Goal: Task Accomplishment & Management: Manage account settings

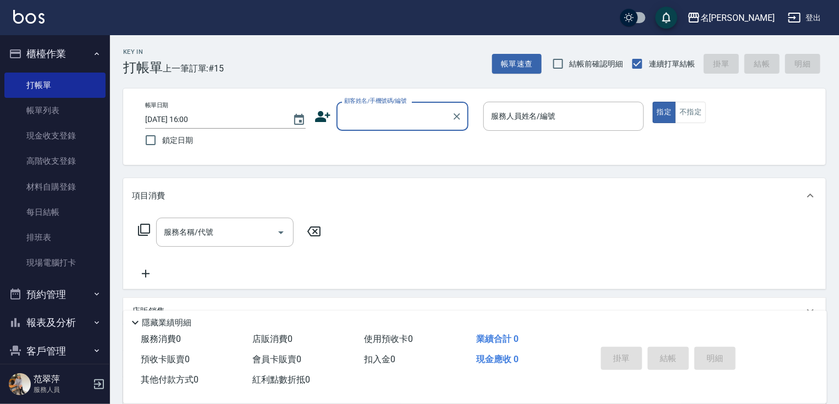
scroll to position [42, 0]
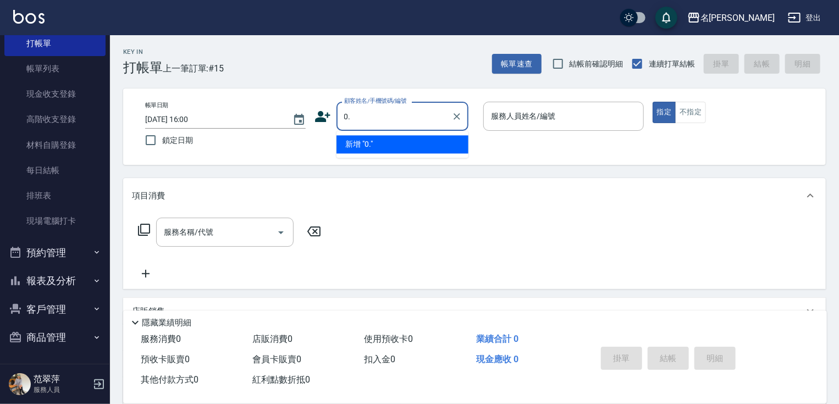
type input "0."
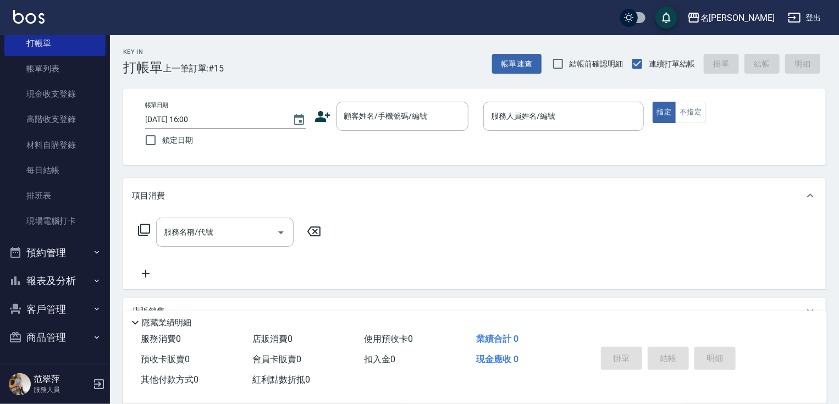
drag, startPoint x: 321, startPoint y: 87, endPoint x: 123, endPoint y: 160, distance: 211.1
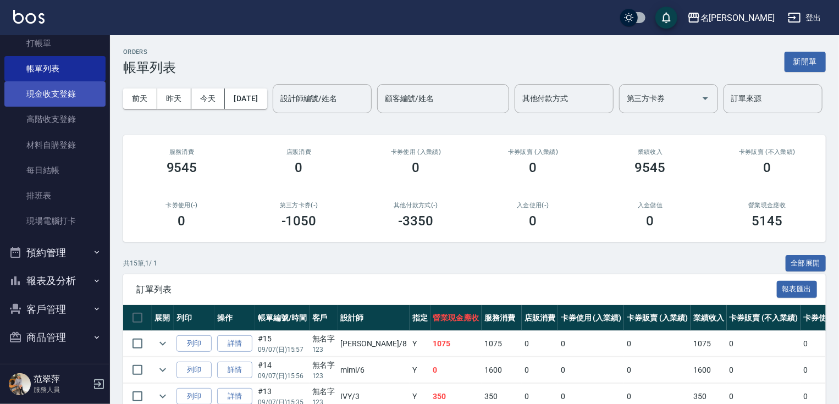
click at [58, 92] on link "現金收支登錄" at bounding box center [54, 93] width 101 height 25
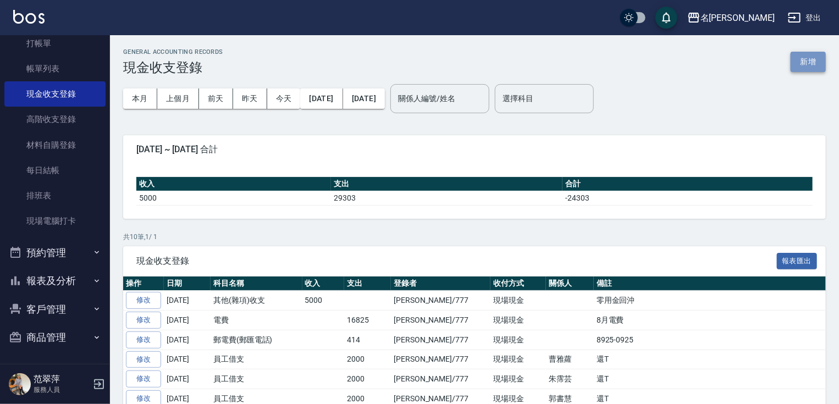
click at [804, 62] on button "新增" at bounding box center [808, 62] width 35 height 20
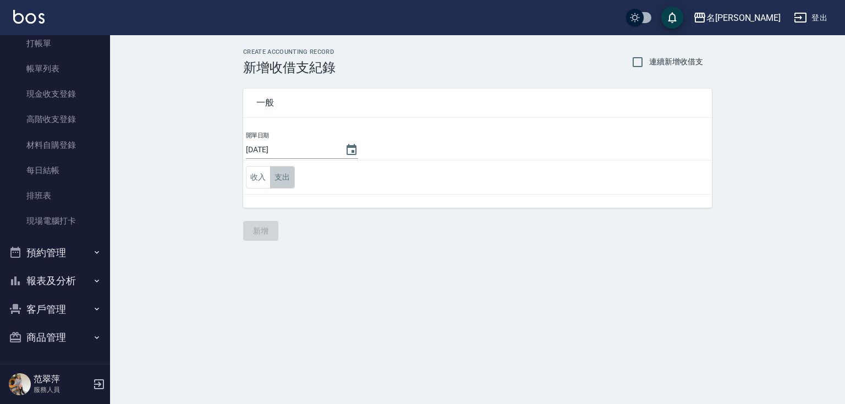
click at [282, 172] on button "支出" at bounding box center [282, 177] width 25 height 23
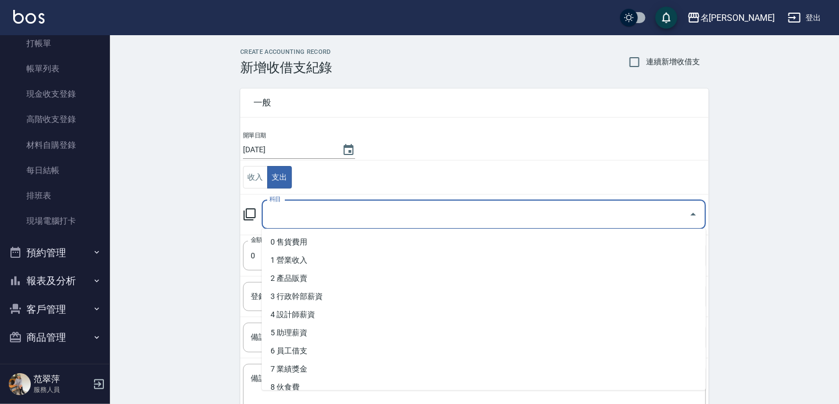
click at [303, 214] on input "科目" at bounding box center [476, 214] width 418 height 19
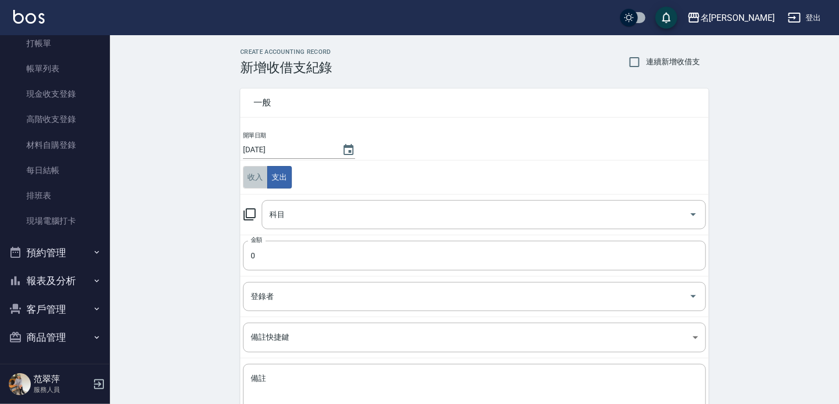
click at [252, 175] on button "收入" at bounding box center [255, 177] width 25 height 23
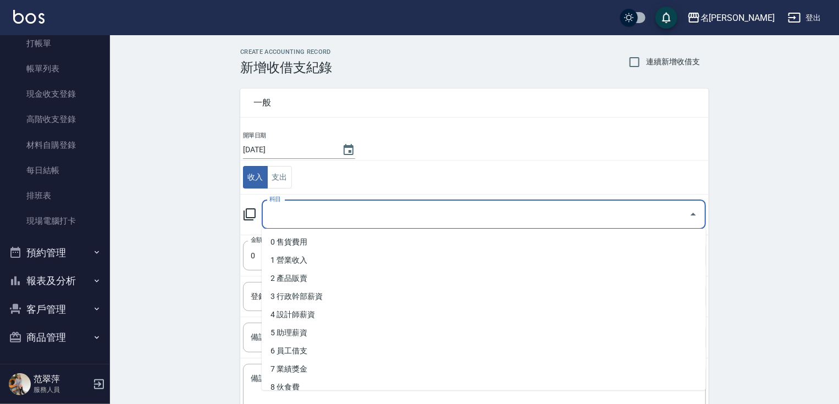
click at [311, 220] on input "科目" at bounding box center [476, 214] width 418 height 19
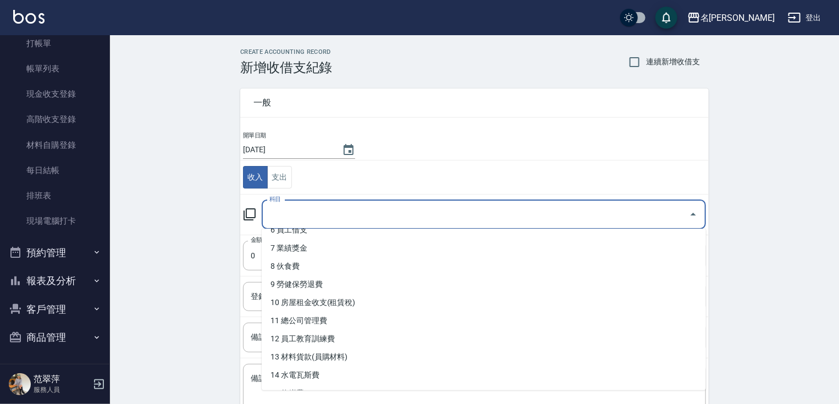
scroll to position [172, 0]
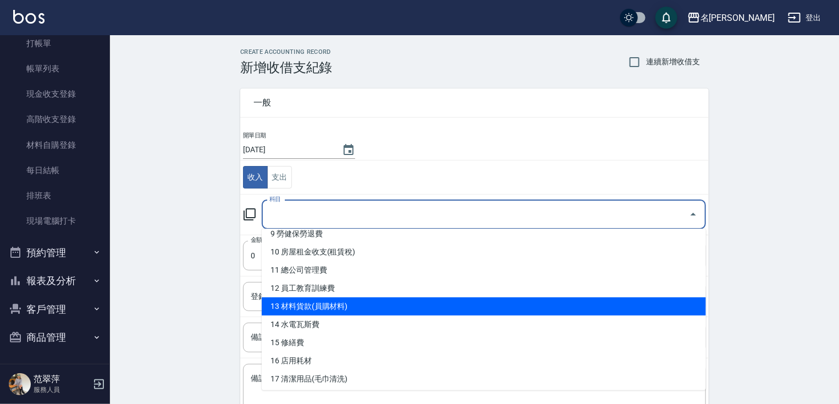
click at [316, 303] on li "13 材料貨款(員購材料)" at bounding box center [484, 307] width 444 height 18
type input "13 材料貨款(員購材料)"
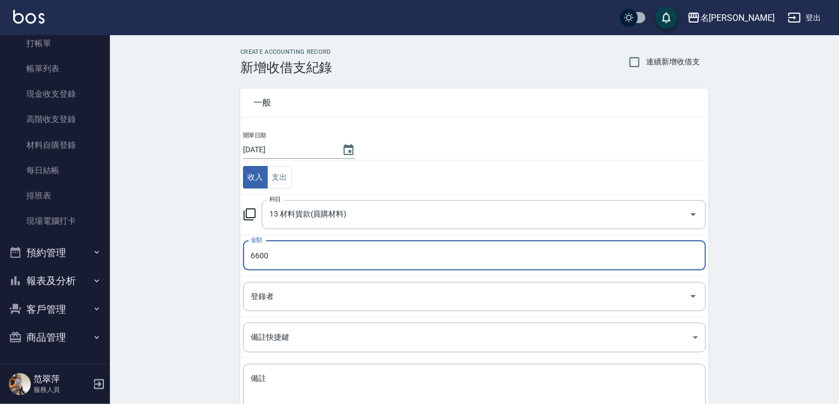
type input "6600"
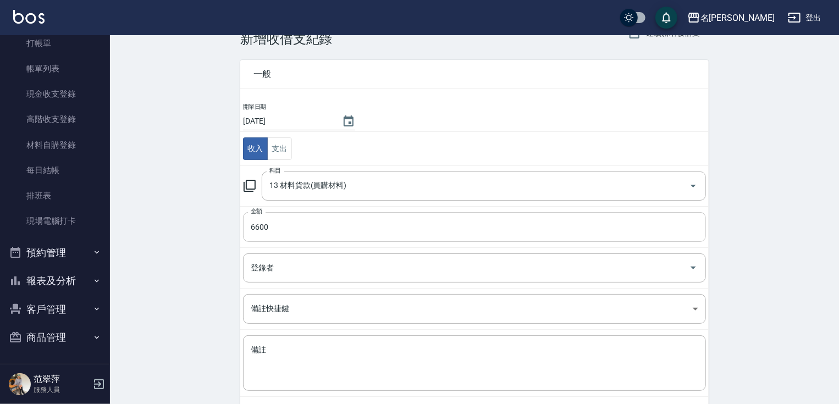
scroll to position [44, 0]
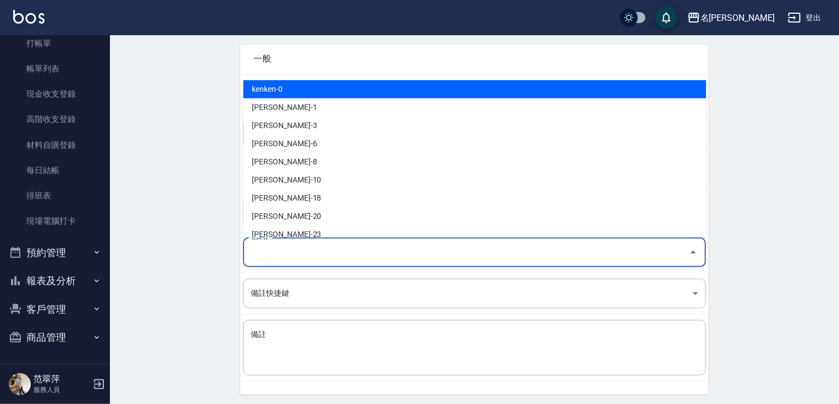
click at [285, 250] on input "登錄者" at bounding box center [466, 252] width 437 height 19
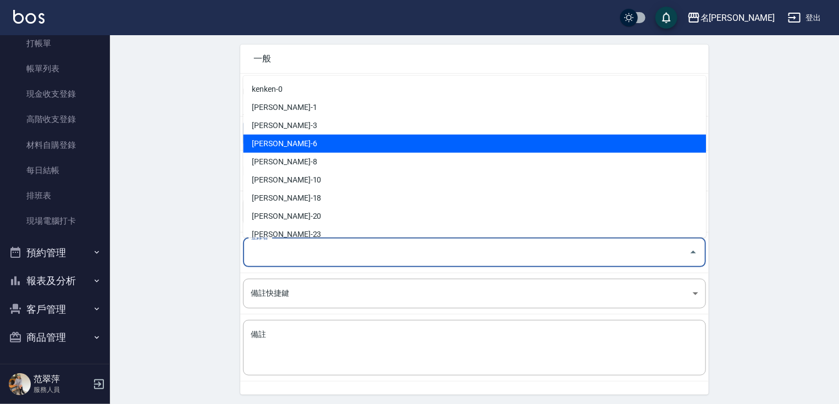
click at [296, 144] on li "[PERSON_NAME]-6" at bounding box center [474, 144] width 463 height 18
type input "[PERSON_NAME]-6"
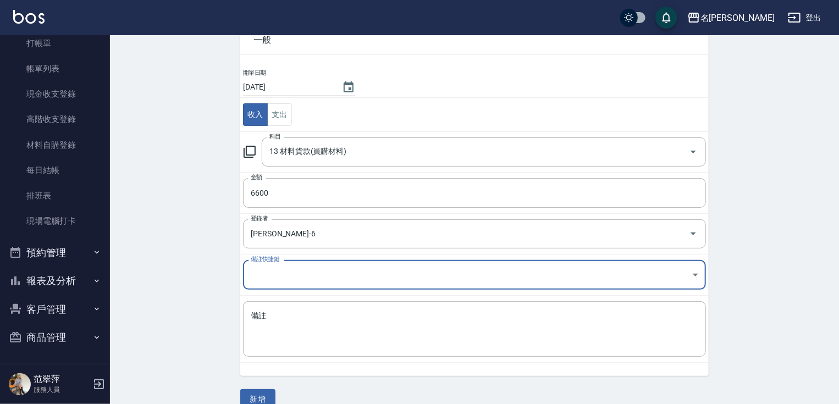
scroll to position [80, 0]
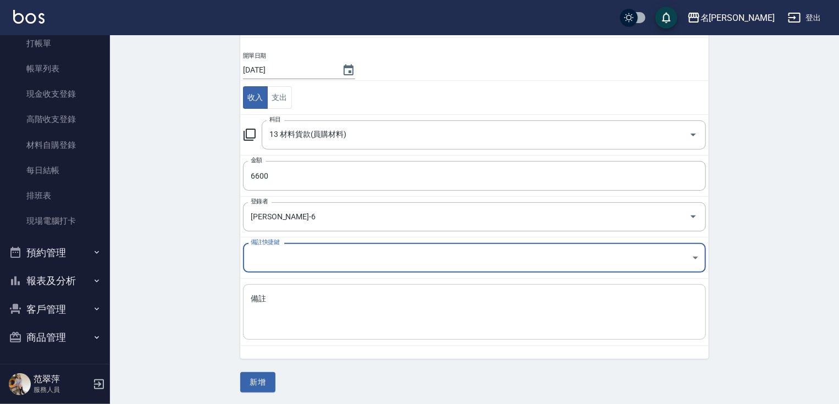
click at [300, 299] on textarea "備註" at bounding box center [475, 312] width 448 height 37
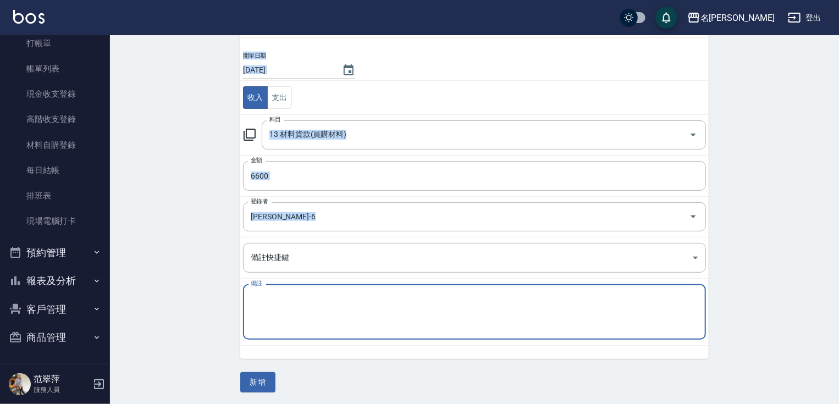
click at [718, 316] on div "CREATE ACCOUNTING RECORD 新增收借支紀錄 連續新增收借支 一般 開單日期 [DATE] 收入 支出 科目 13 材料貨款(員購材料) …" at bounding box center [474, 181] width 495 height 424
click at [301, 303] on textarea "備註" at bounding box center [475, 312] width 448 height 37
type textarea "h"
type textarea "磁針梳"
click at [260, 383] on button "新增" at bounding box center [257, 382] width 35 height 20
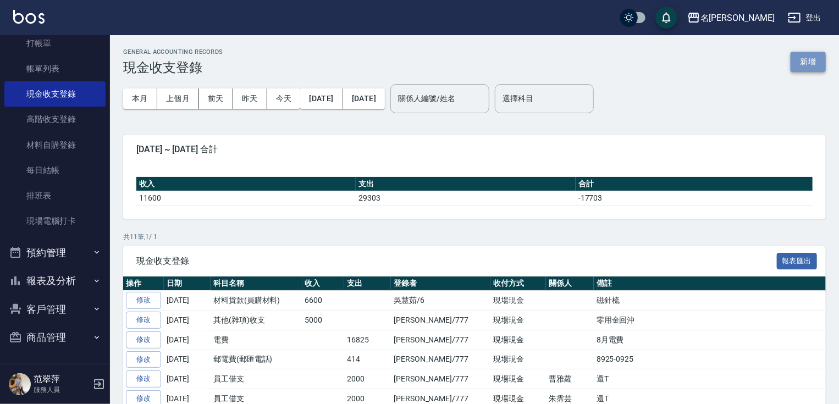
click at [812, 59] on button "新增" at bounding box center [808, 62] width 35 height 20
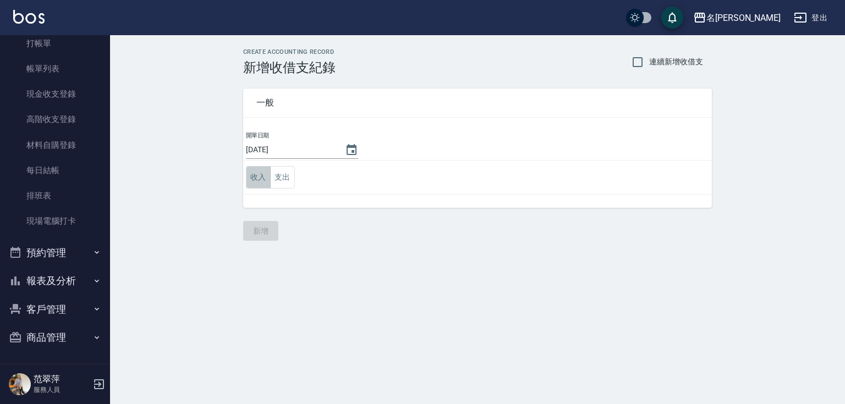
click at [257, 176] on button "收入" at bounding box center [258, 177] width 25 height 23
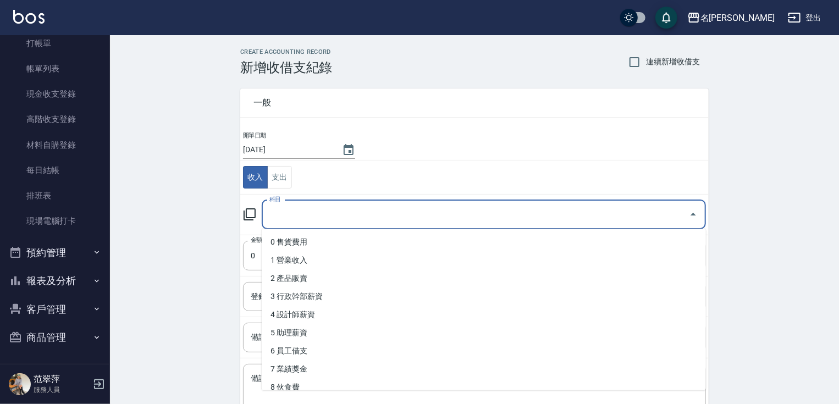
click at [298, 219] on input "科目" at bounding box center [476, 214] width 418 height 19
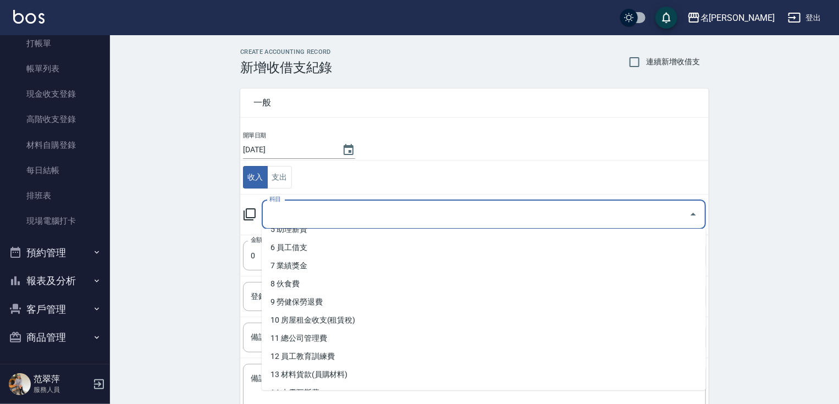
scroll to position [124, 0]
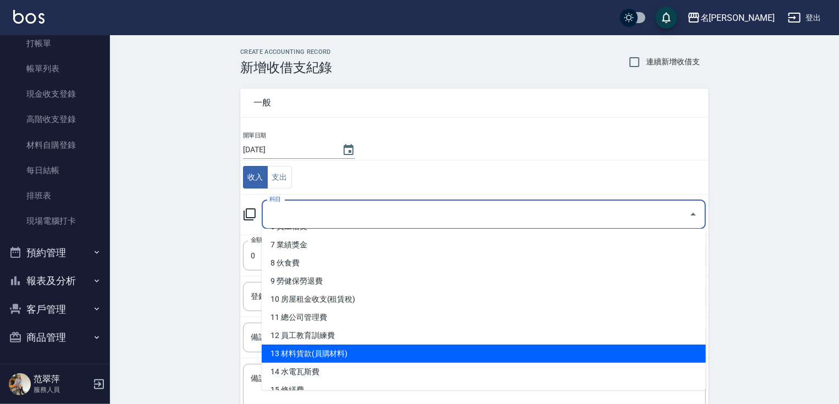
click at [348, 350] on li "13 材料貨款(員購材料)" at bounding box center [484, 354] width 444 height 18
type input "13 材料貨款(員購材料)"
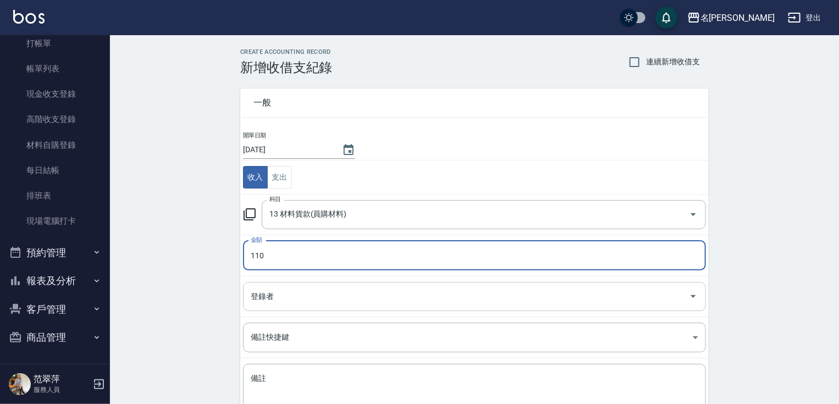
type input "110"
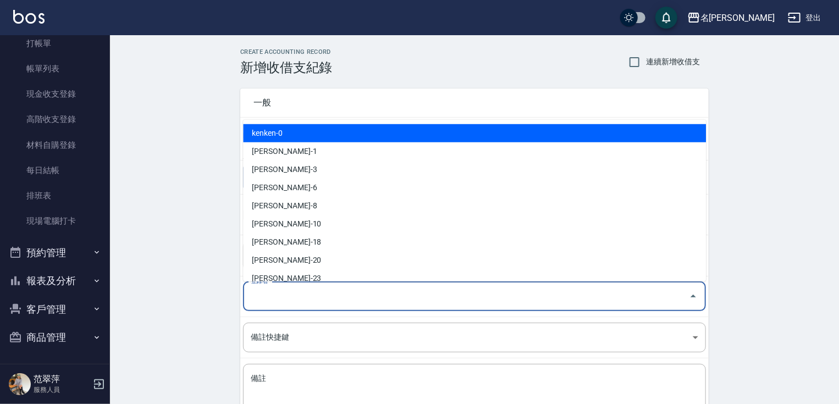
click at [285, 294] on input "登錄者" at bounding box center [466, 296] width 437 height 19
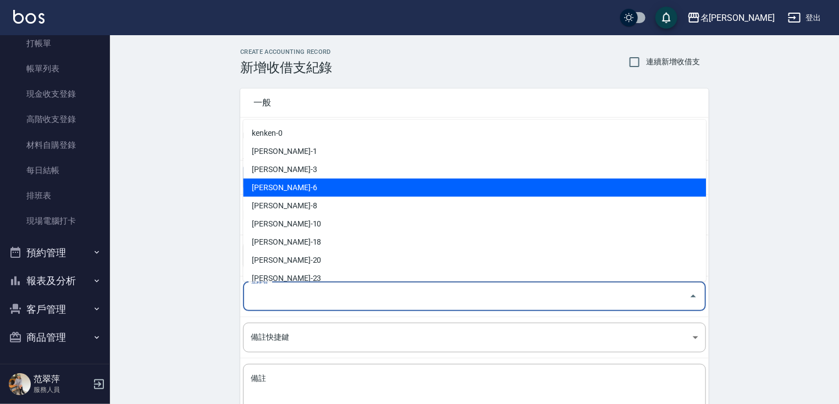
click at [289, 185] on li "[PERSON_NAME]-6" at bounding box center [474, 188] width 463 height 18
type input "[PERSON_NAME]-6"
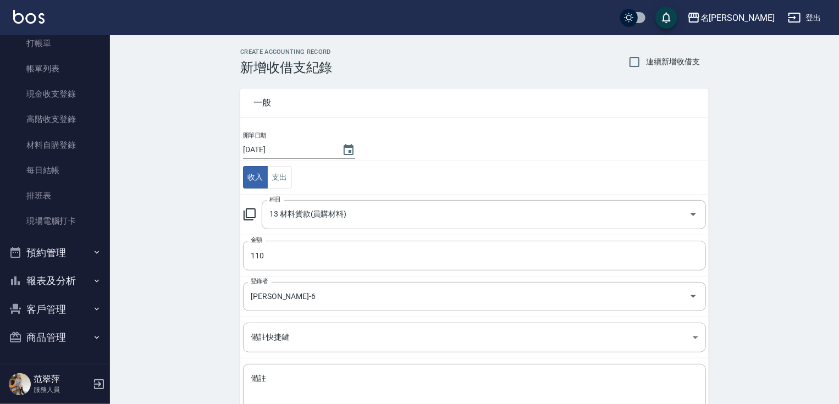
click at [839, 302] on html "名留竹林 登出 櫃檯作業 打帳單 帳單列表 現金收支登錄 高階收支登錄 材料自購登錄 每日結帳 排班表 現場電腦打卡 預約管理 預約管理 單日預約紀錄 單週預…" at bounding box center [419, 243] width 839 height 486
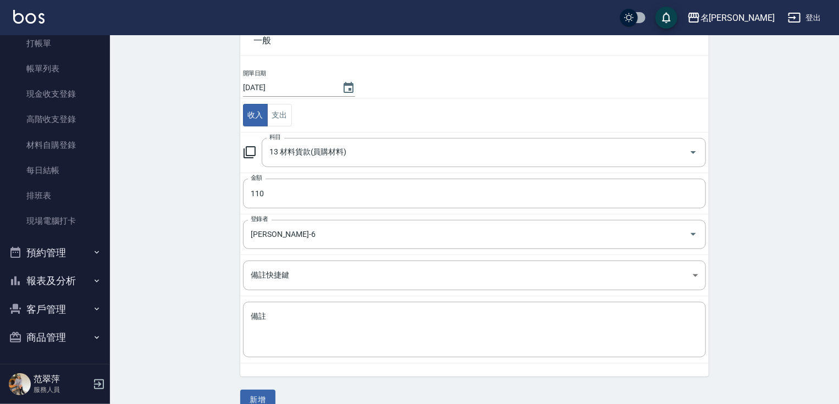
scroll to position [80, 0]
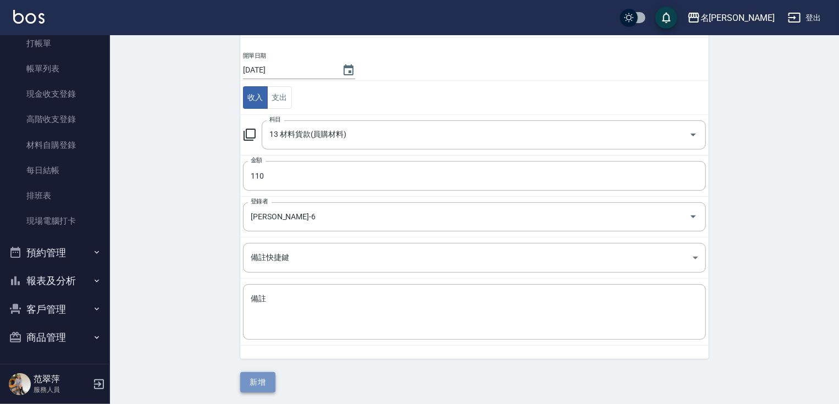
click at [274, 377] on button "新增" at bounding box center [257, 382] width 35 height 20
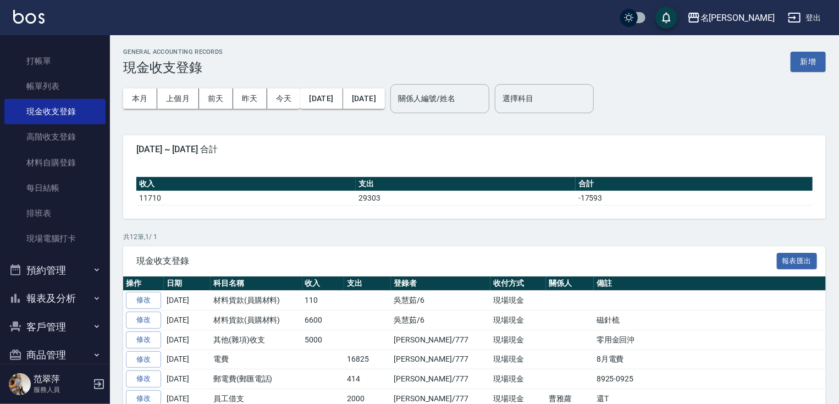
scroll to position [42, 0]
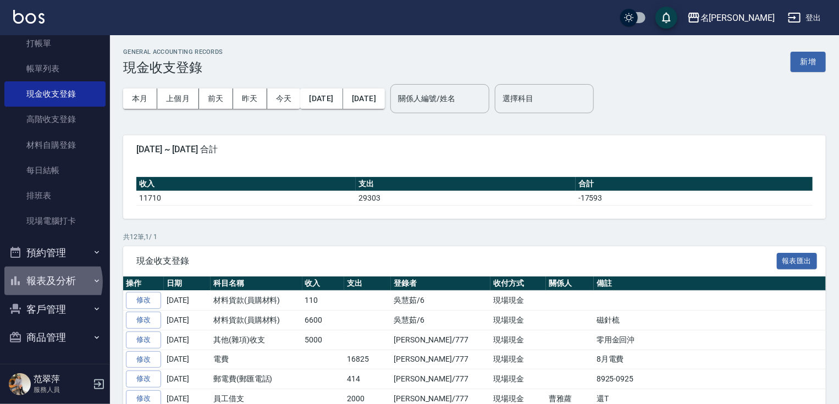
click at [48, 282] on button "報表及分析" at bounding box center [54, 281] width 101 height 29
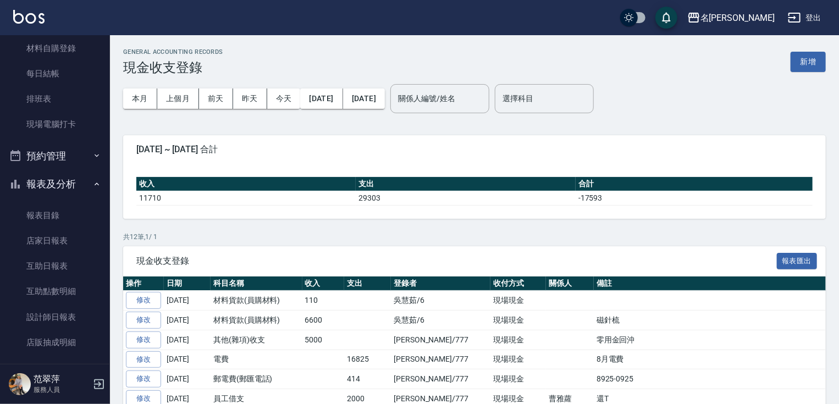
scroll to position [162, 0]
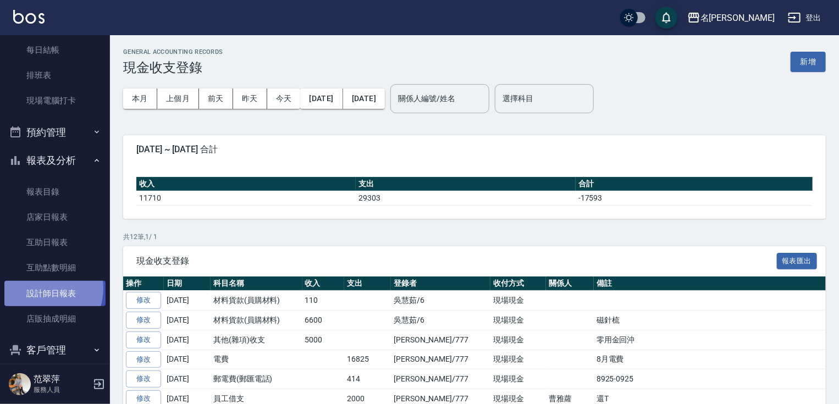
click at [40, 288] on link "設計師日報表" at bounding box center [54, 293] width 101 height 25
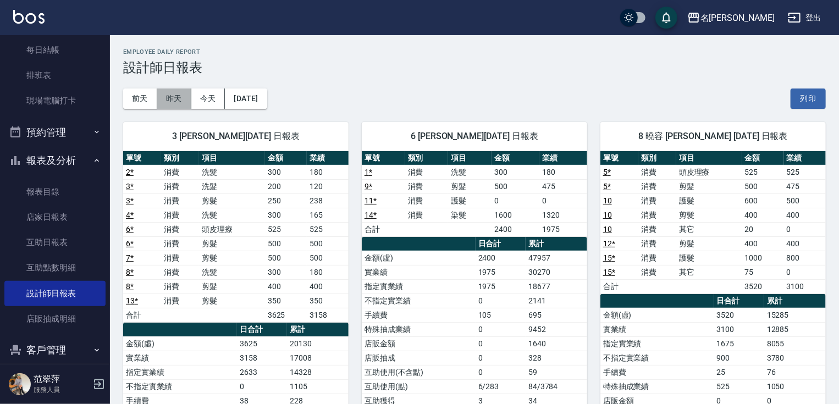
click at [175, 99] on button "昨天" at bounding box center [174, 99] width 34 height 20
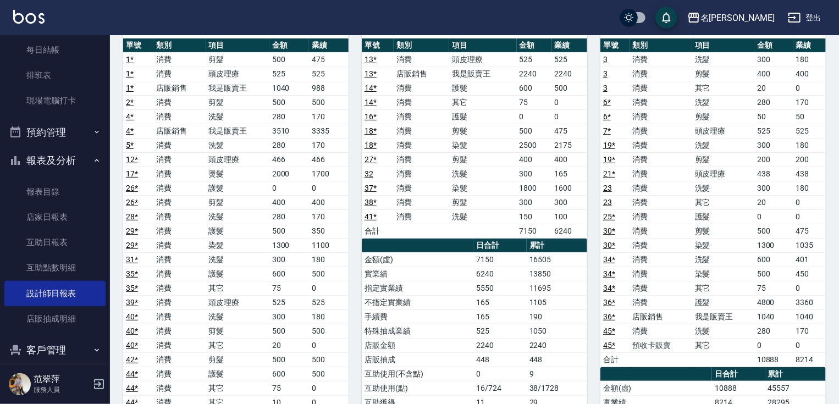
scroll to position [117, 0]
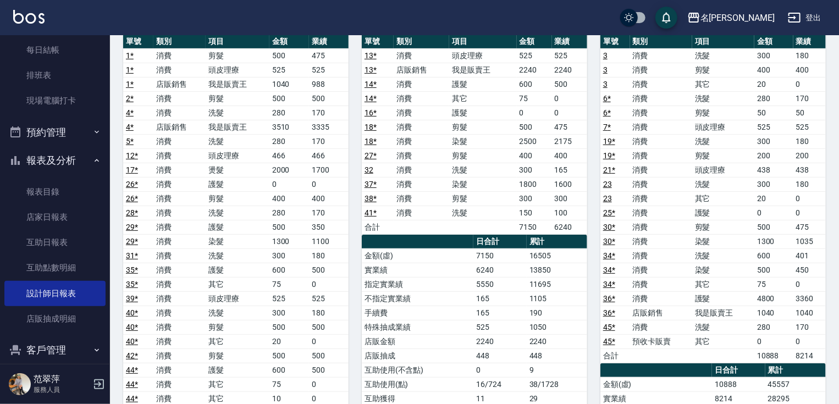
drag, startPoint x: 839, startPoint y: 81, endPoint x: 839, endPoint y: 52, distance: 29.2
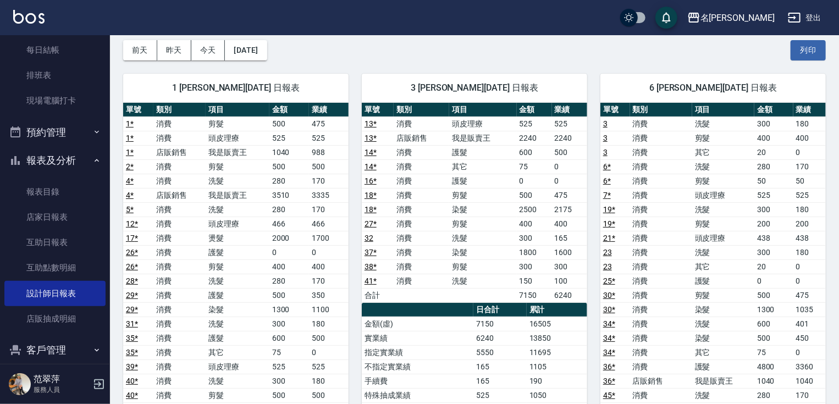
scroll to position [0, 0]
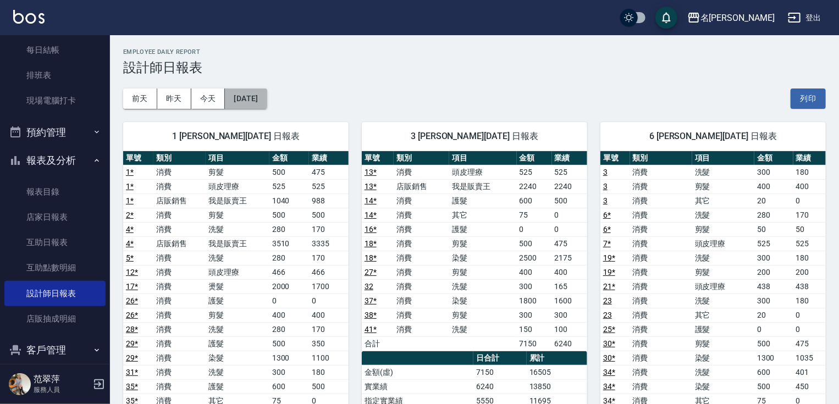
click at [260, 90] on button "[DATE]" at bounding box center [246, 99] width 42 height 20
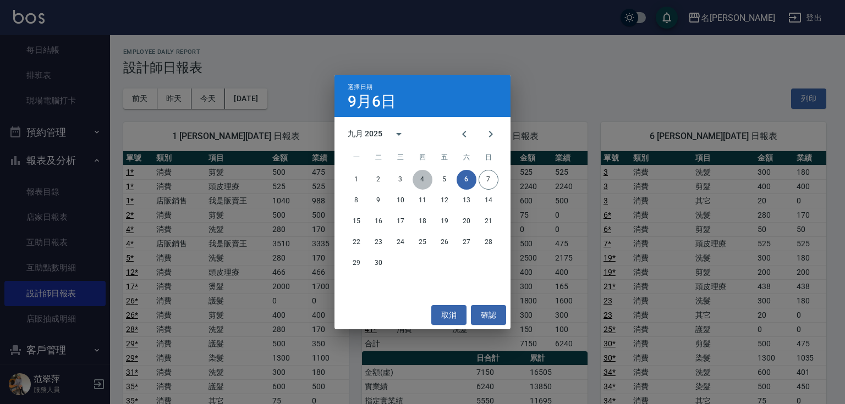
click at [423, 180] on button "4" at bounding box center [423, 180] width 20 height 20
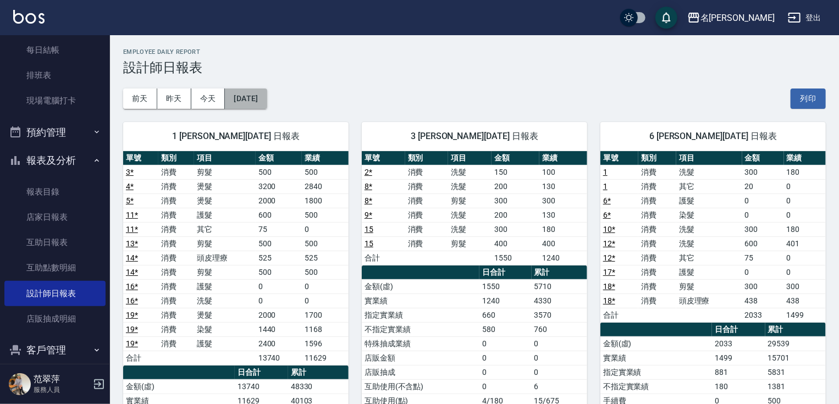
click at [244, 100] on button "[DATE]" at bounding box center [246, 99] width 42 height 20
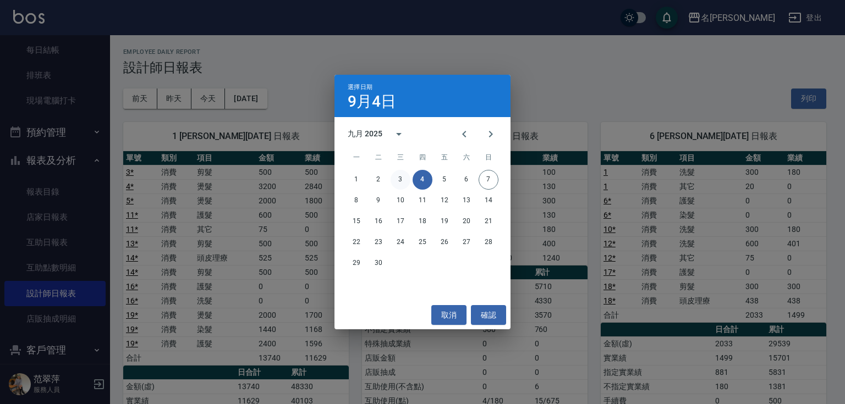
click at [400, 179] on button "3" at bounding box center [401, 180] width 20 height 20
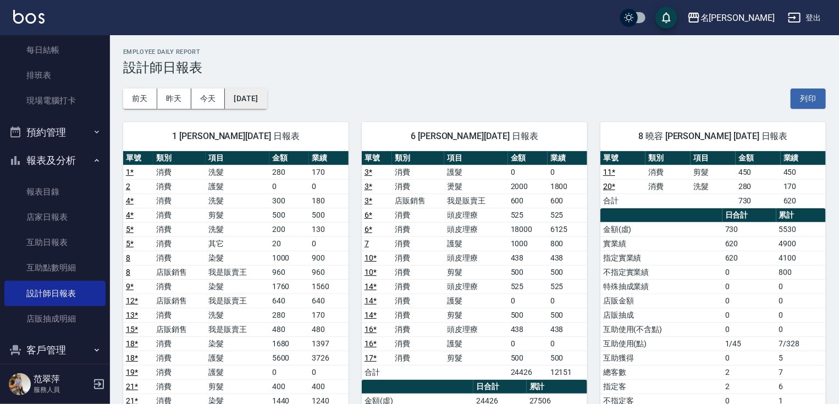
click at [239, 98] on button "[DATE]" at bounding box center [246, 99] width 42 height 20
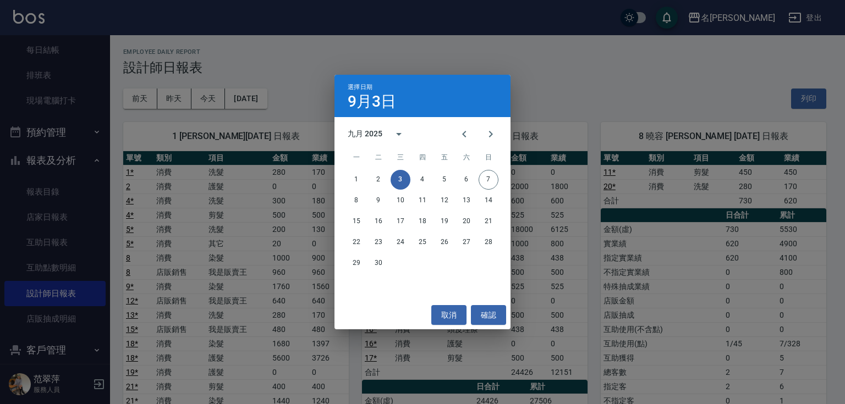
click at [293, 68] on div "選擇日期 [DATE] 九月 2025 一 二 三 四 五 六 日 1 2 3 4 5 6 7 8 9 10 11 12 13 14 15 16 17 18 …" at bounding box center [422, 202] width 845 height 404
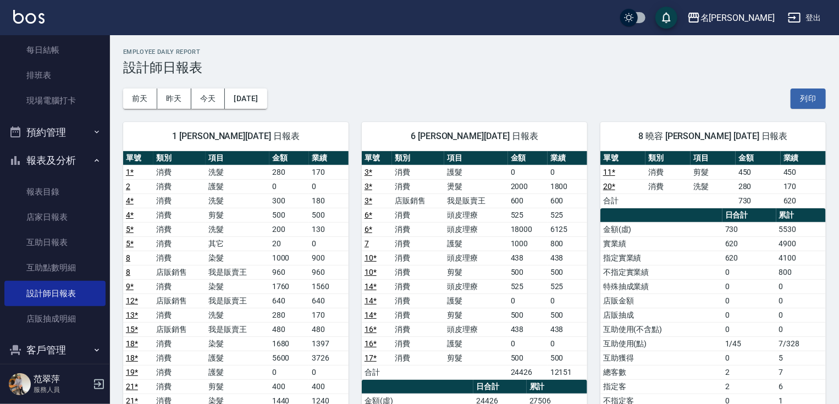
click at [53, 163] on button "報表及分析" at bounding box center [54, 160] width 101 height 29
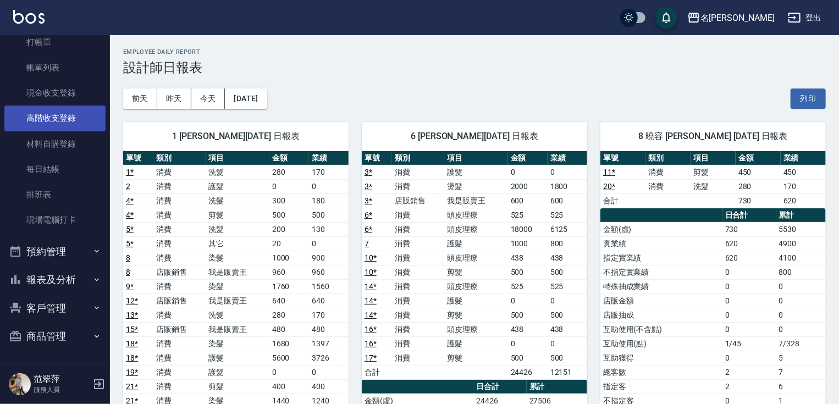
scroll to position [42, 0]
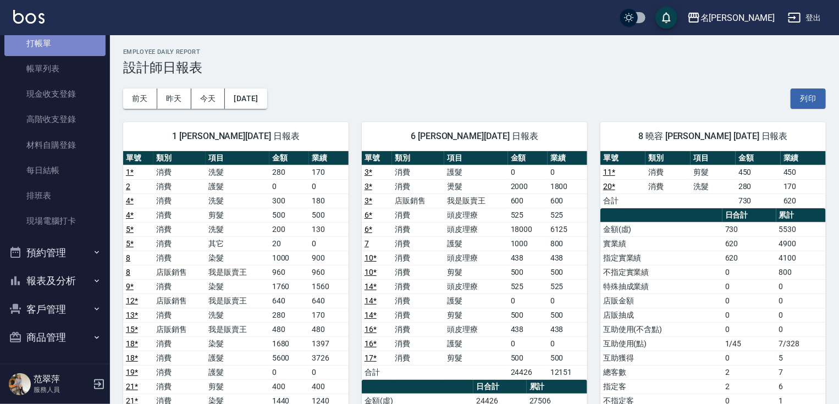
click at [62, 53] on link "打帳單" at bounding box center [54, 43] width 101 height 25
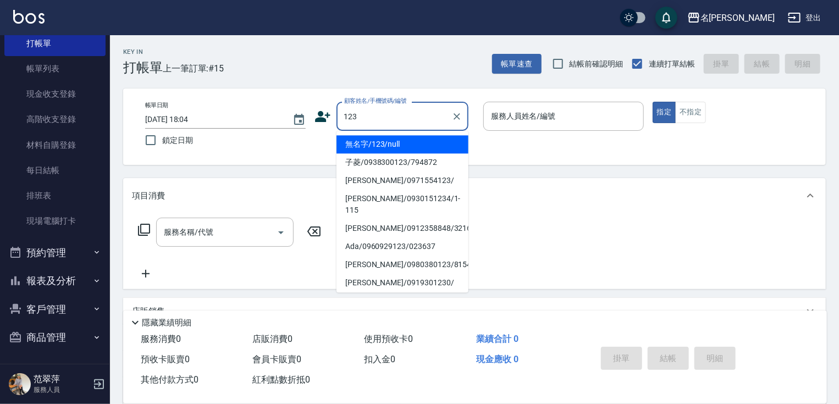
click at [395, 143] on li "無名字/123/null" at bounding box center [403, 144] width 132 height 18
type input "無名字/123/null"
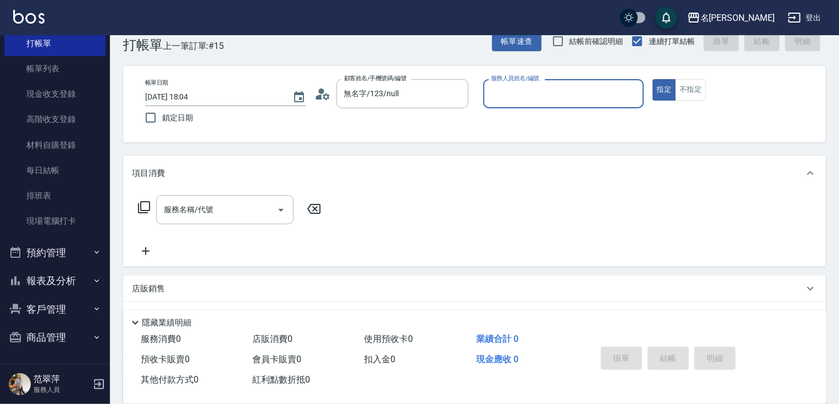
scroll to position [44, 0]
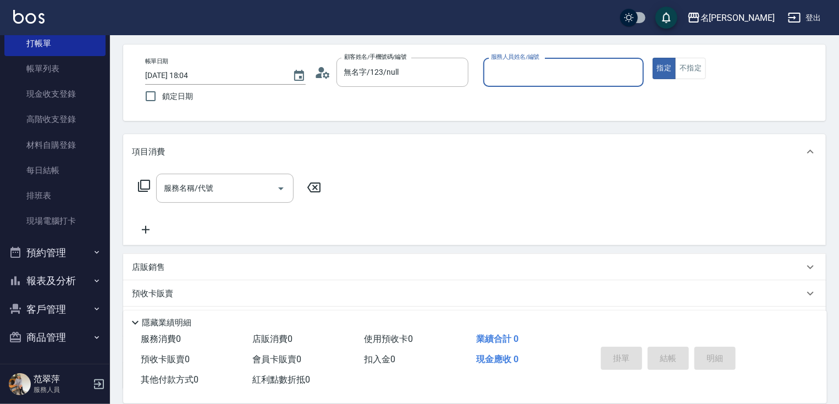
click at [519, 70] on input "服務人員姓名/編號" at bounding box center [563, 72] width 151 height 19
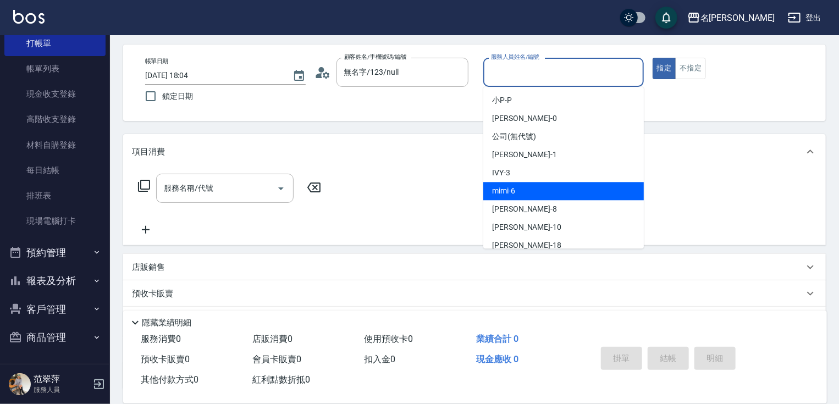
click at [527, 191] on div "mimi -6" at bounding box center [563, 191] width 161 height 18
type input "mimi-6"
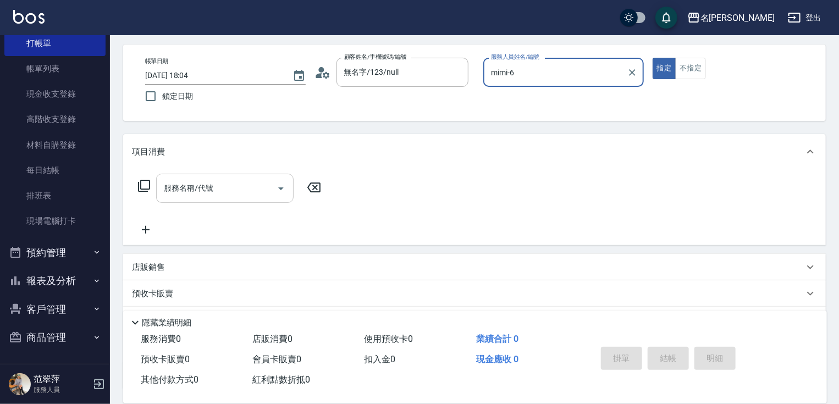
click at [240, 185] on input "服務名稱/代號" at bounding box center [216, 188] width 111 height 19
click at [146, 184] on icon at bounding box center [144, 185] width 13 height 13
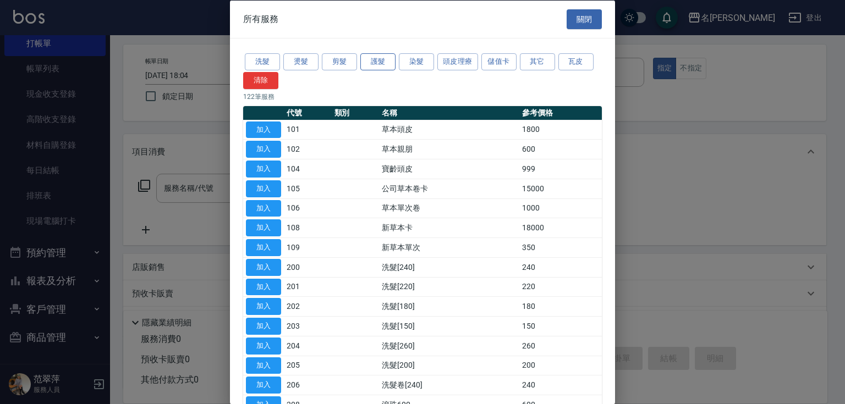
click at [376, 59] on button "護髮" at bounding box center [377, 61] width 35 height 17
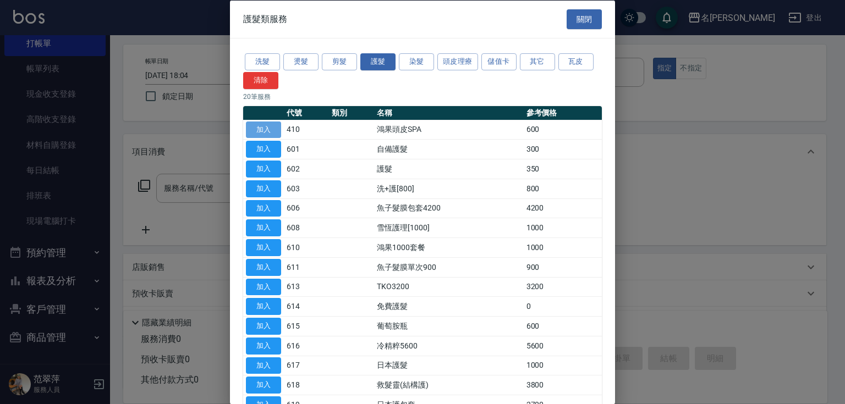
click at [266, 129] on button "加入" at bounding box center [263, 129] width 35 height 17
type input "鴻果頭皮SPA(410)"
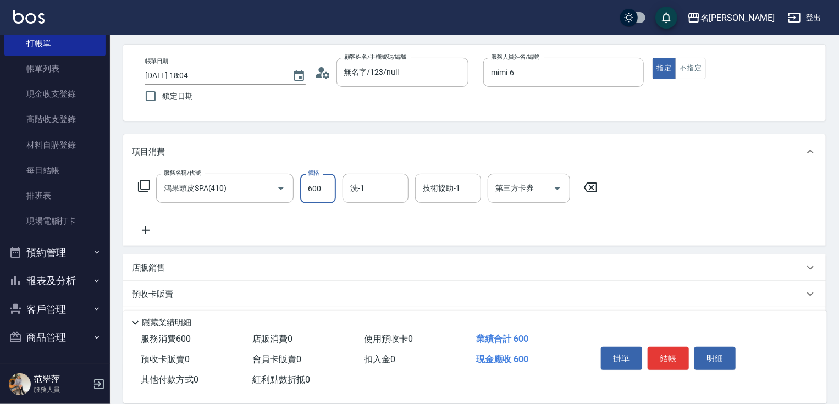
click at [320, 194] on input "600" at bounding box center [318, 189] width 36 height 30
type input "300"
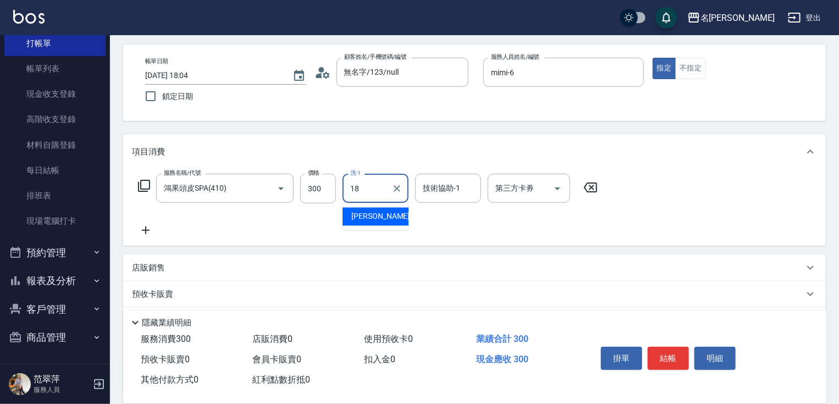
type input "[PERSON_NAME]-18"
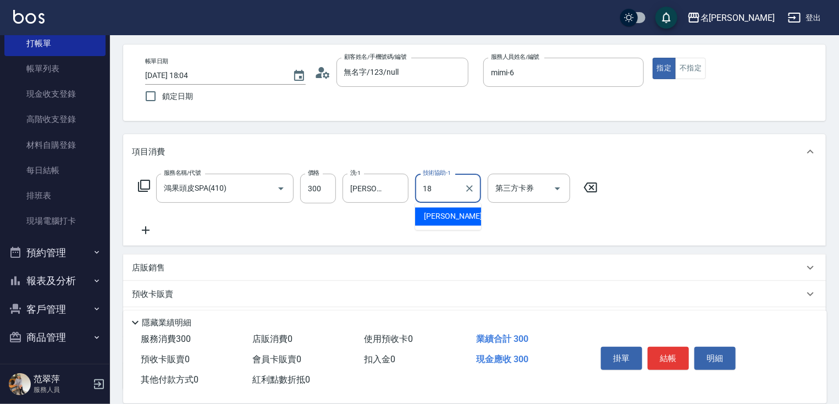
type input "[PERSON_NAME]-18"
click at [146, 228] on icon at bounding box center [146, 231] width 8 height 8
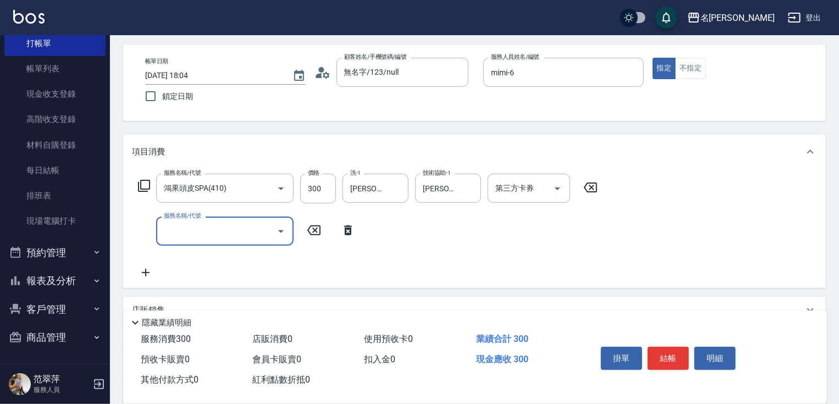
click at [146, 185] on icon at bounding box center [144, 185] width 13 height 13
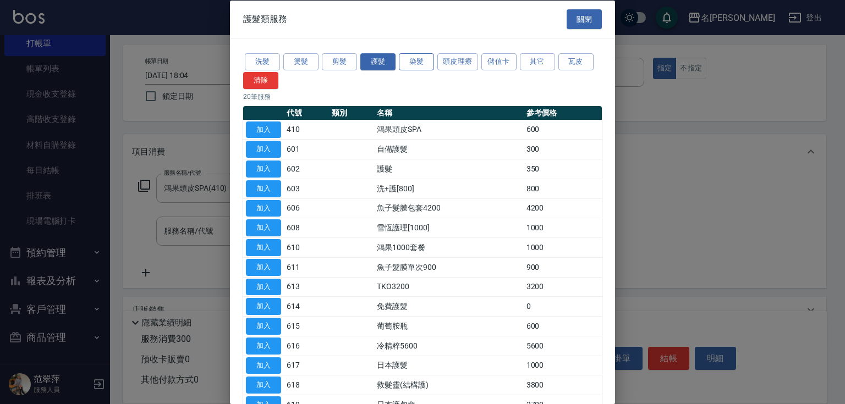
click at [416, 63] on button "染髮" at bounding box center [416, 61] width 35 height 17
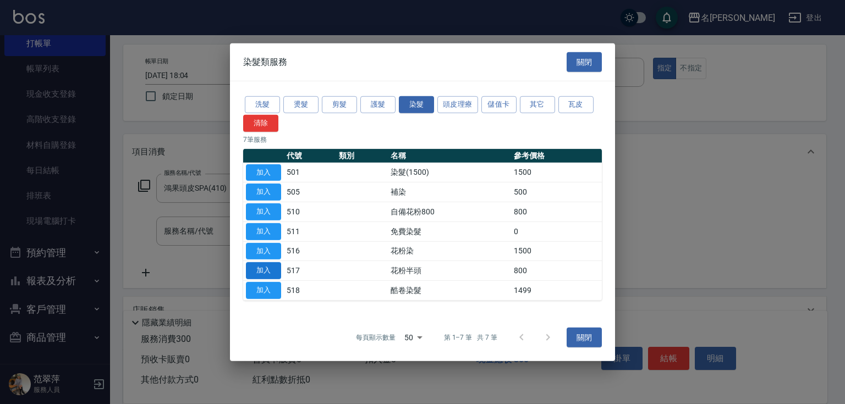
click at [273, 268] on button "加入" at bounding box center [263, 270] width 35 height 17
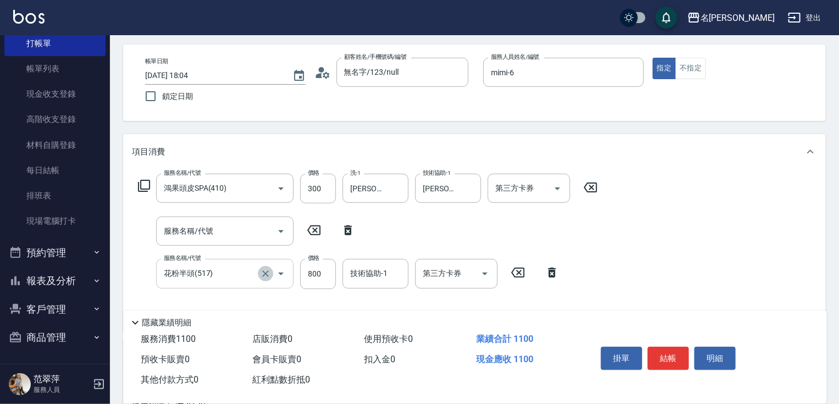
click at [262, 269] on icon "Clear" at bounding box center [265, 273] width 11 height 11
type input "花粉半頭(517)"
click at [551, 273] on icon at bounding box center [553, 272] width 28 height 13
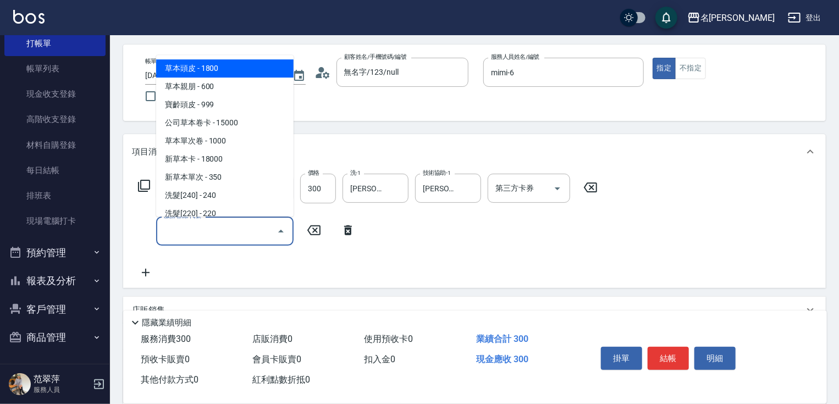
click at [252, 228] on input "服務名稱/代號" at bounding box center [216, 231] width 111 height 19
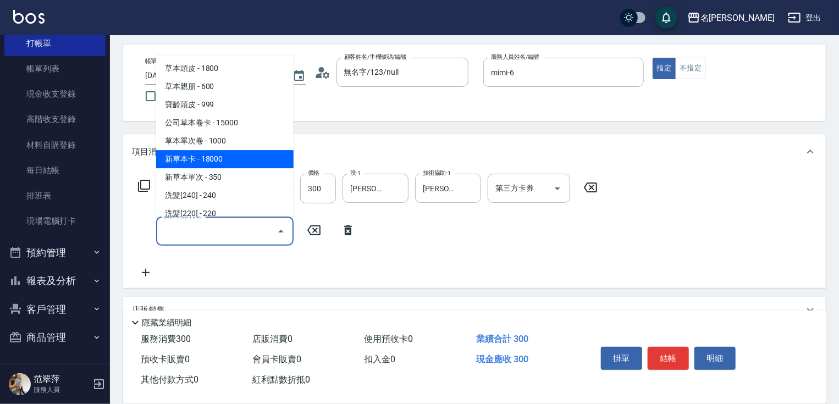
click at [146, 183] on icon at bounding box center [144, 185] width 13 height 13
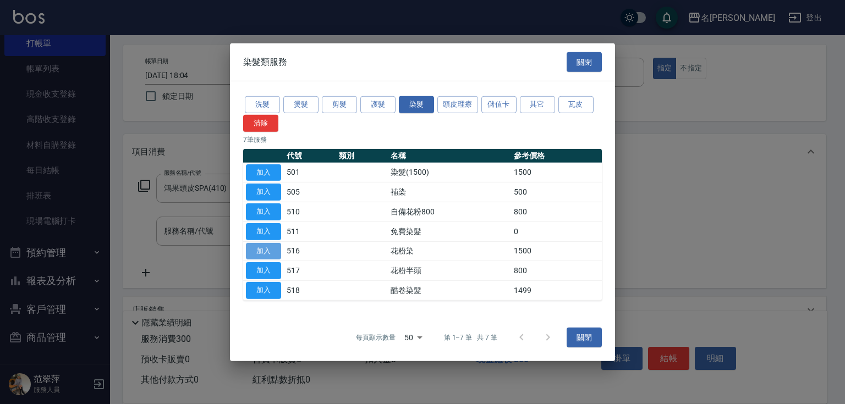
click at [268, 249] on button "加入" at bounding box center [263, 251] width 35 height 17
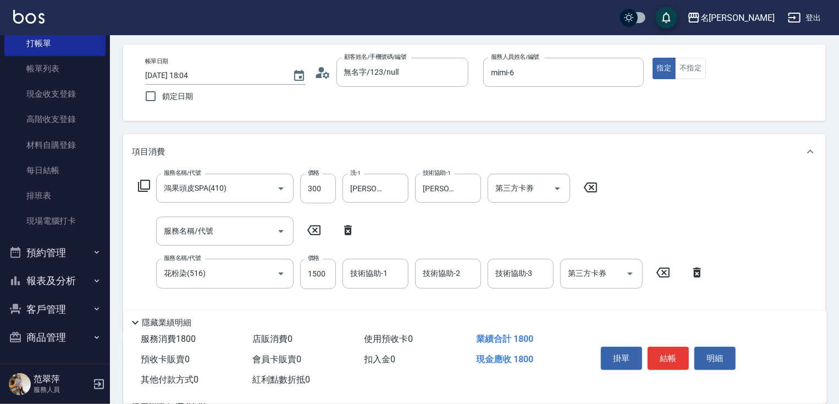
scroll to position [96, 0]
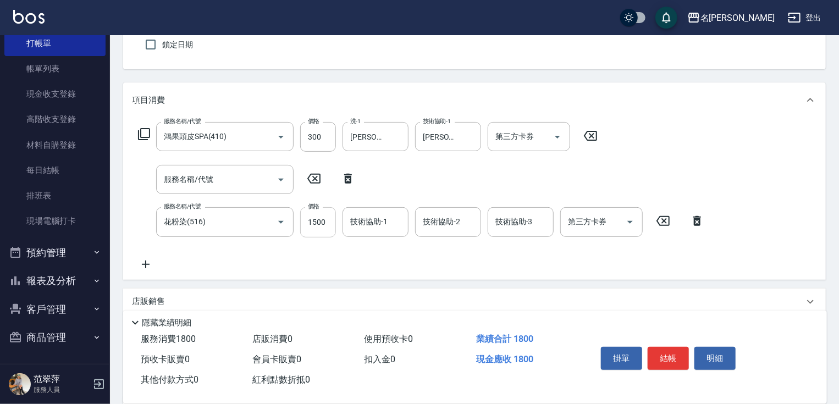
click at [316, 227] on input "1500" at bounding box center [318, 222] width 36 height 30
type input "1800"
type input "mimi-6"
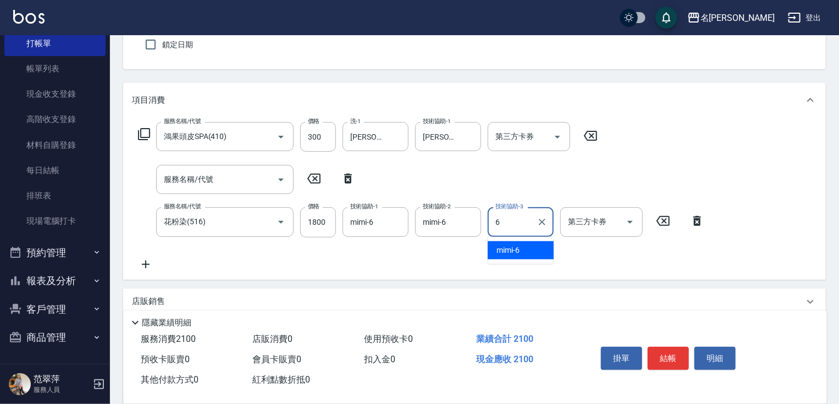
type input "mimi-6"
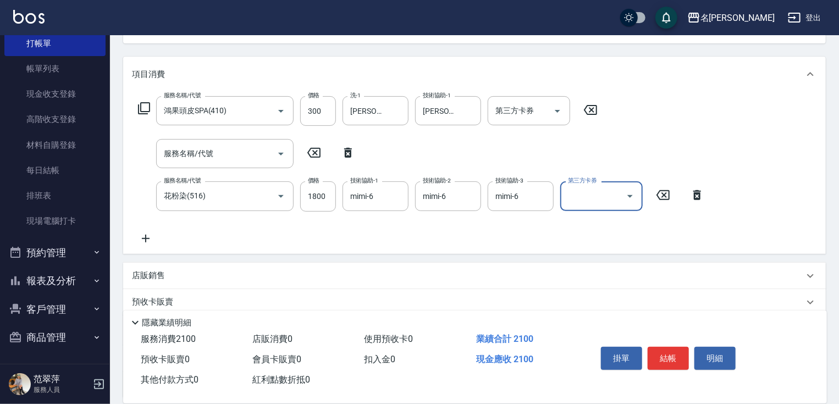
scroll to position [219, 0]
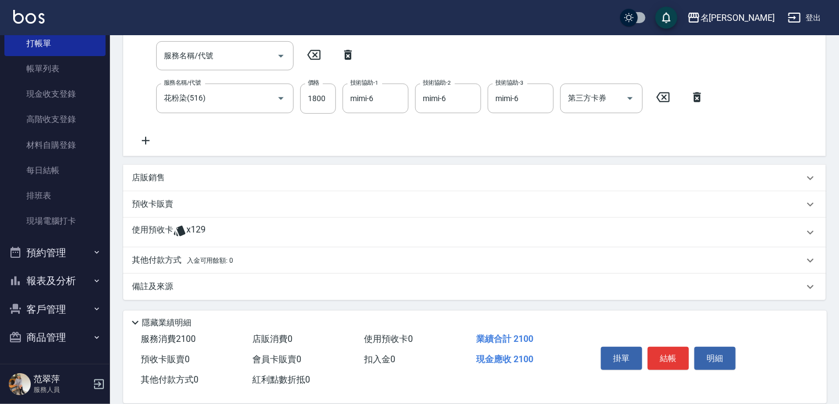
click at [161, 258] on p "其他付款方式 入金可用餘額: 0" at bounding box center [182, 261] width 101 height 12
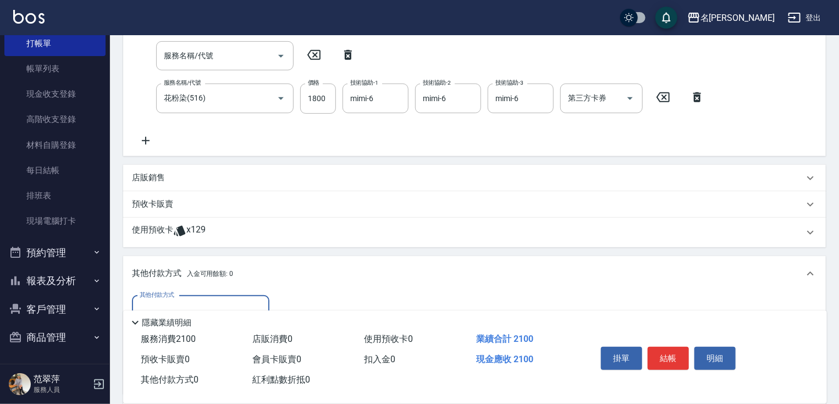
scroll to position [297, 0]
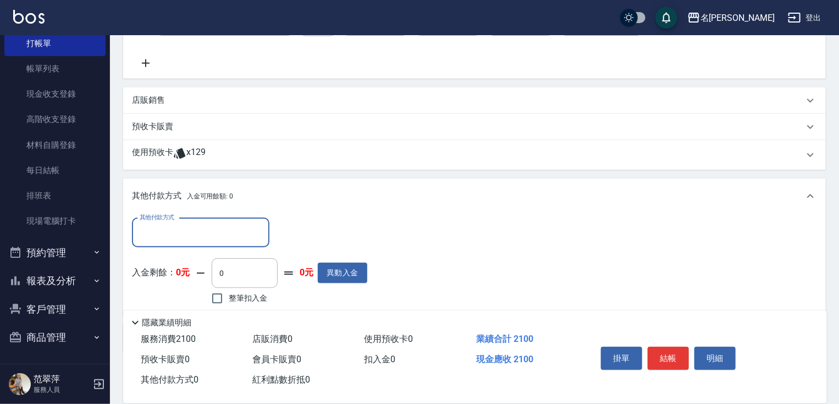
click at [187, 221] on div "其他付款方式" at bounding box center [201, 232] width 138 height 29
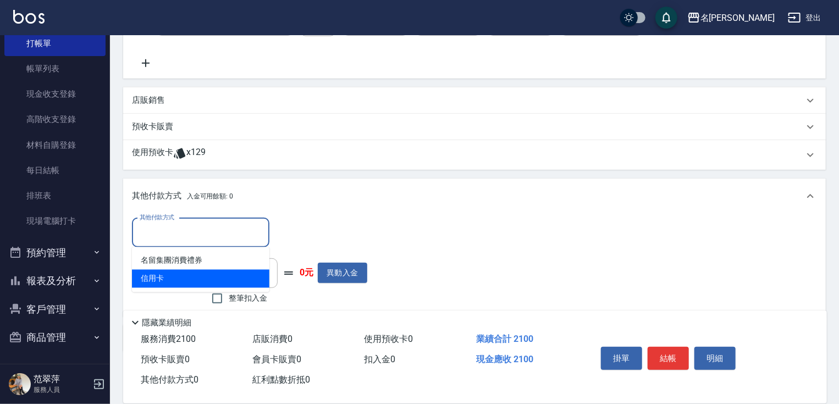
drag, startPoint x: 178, startPoint y: 277, endPoint x: 196, endPoint y: 275, distance: 17.7
click at [179, 276] on span "信用卡" at bounding box center [201, 279] width 138 height 18
type input "信用卡"
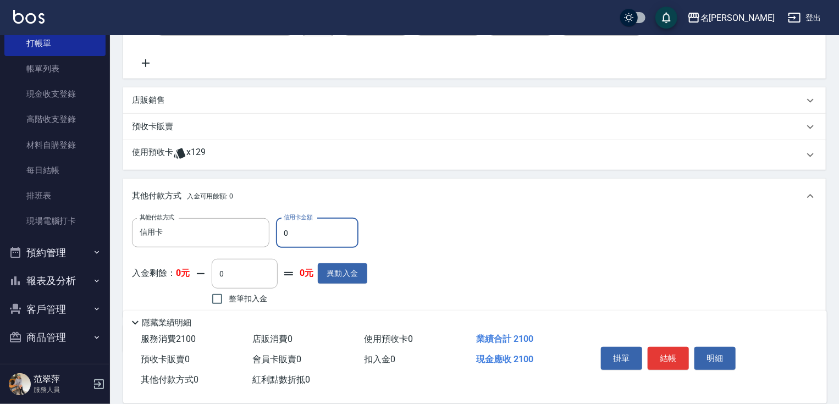
click at [277, 223] on input "0" at bounding box center [317, 233] width 83 height 30
type input "2100"
click at [660, 355] on button "結帳" at bounding box center [668, 358] width 41 height 23
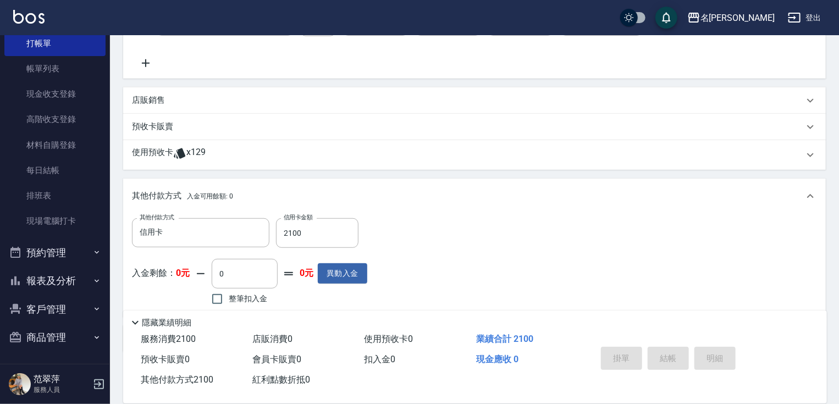
type input "[DATE] 18:29"
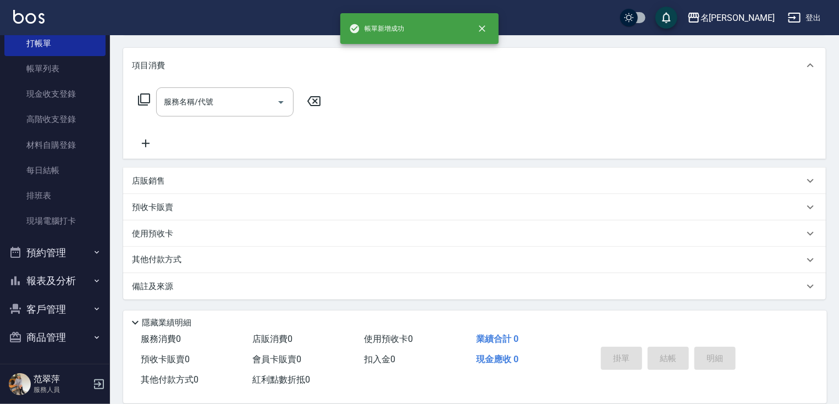
scroll to position [0, 0]
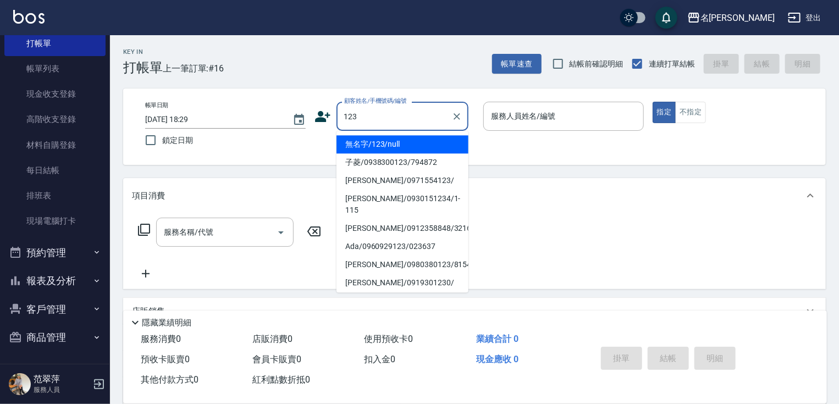
drag, startPoint x: 380, startPoint y: 145, endPoint x: 131, endPoint y: 201, distance: 254.9
click at [381, 145] on li "無名字/123/null" at bounding box center [403, 144] width 132 height 18
type input "無名字/123/null"
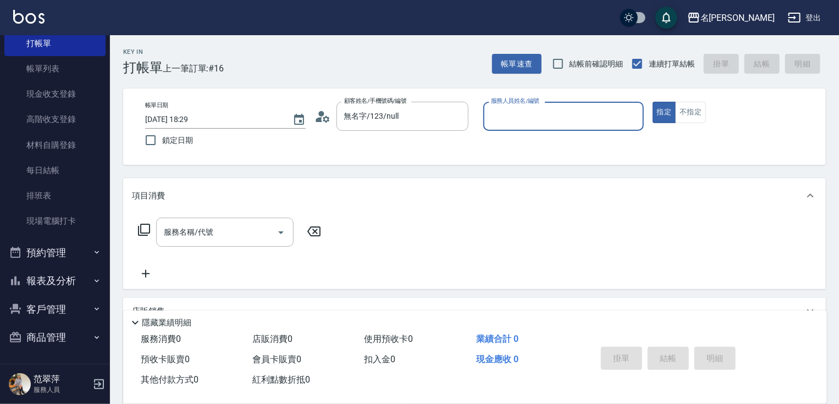
click at [530, 117] on input "服務人員姓名/編號" at bounding box center [563, 116] width 151 height 19
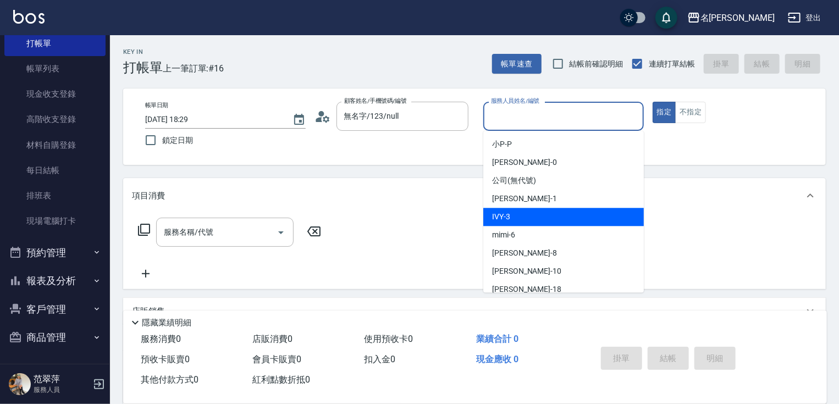
click at [518, 219] on div "IVY -3" at bounding box center [563, 217] width 161 height 18
type input "IVY-3"
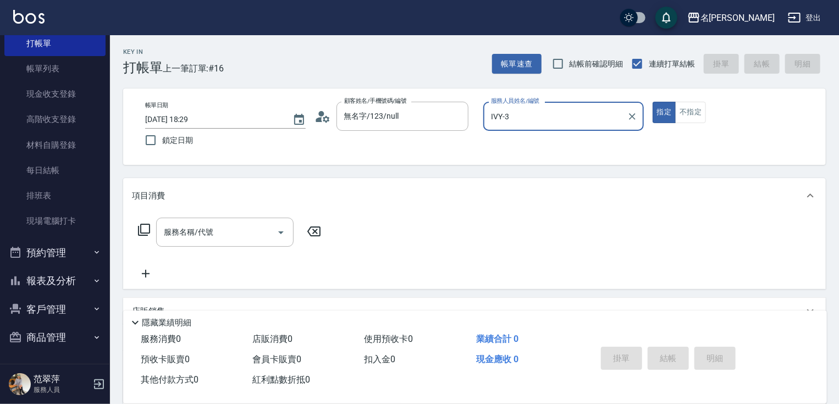
click at [146, 229] on icon at bounding box center [144, 229] width 13 height 13
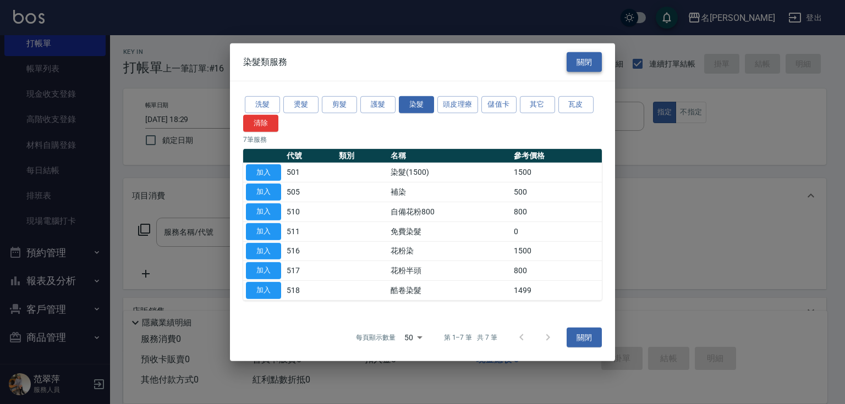
click at [587, 61] on button "關閉" at bounding box center [584, 62] width 35 height 20
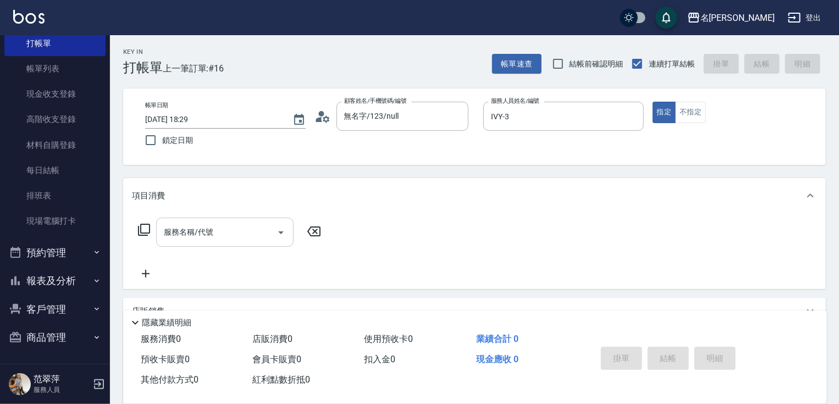
click at [220, 228] on input "服務名稱/代號" at bounding box center [216, 232] width 111 height 19
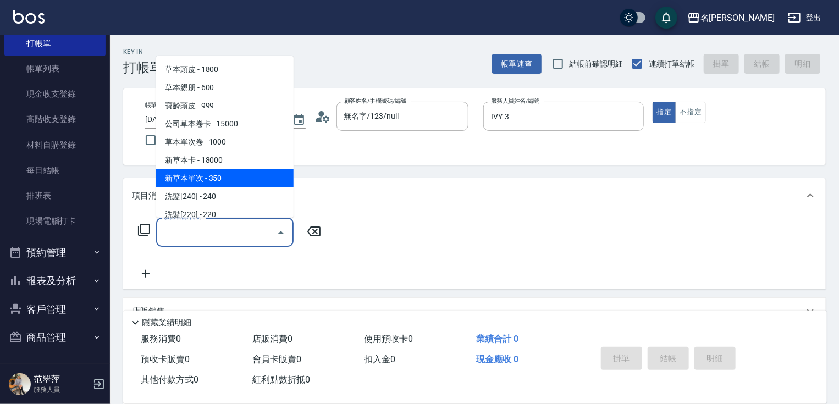
click at [233, 183] on span "新草本單次 - 350" at bounding box center [225, 178] width 138 height 18
type input "新草本單次(109)"
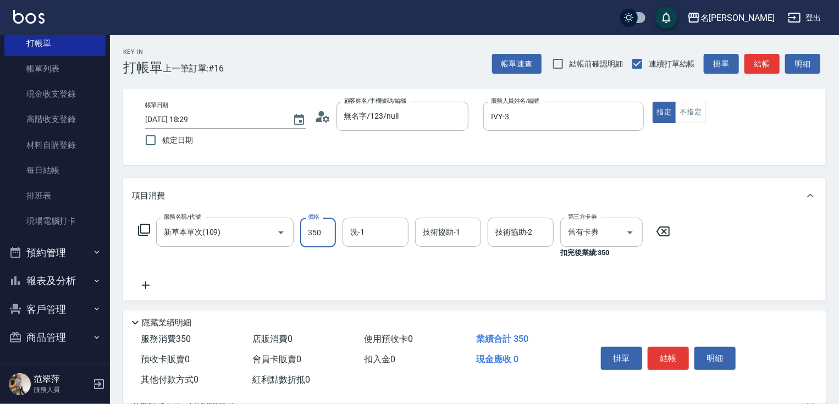
click at [305, 234] on input "350" at bounding box center [318, 233] width 36 height 30
type input "525"
type input "IVY-3"
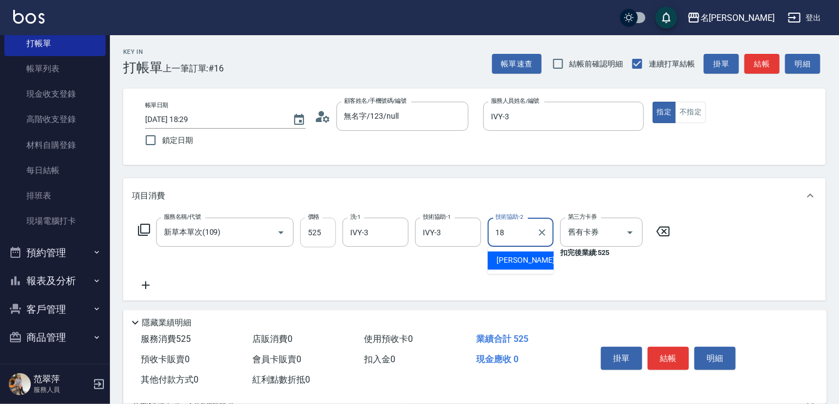
type input "[PERSON_NAME]-18"
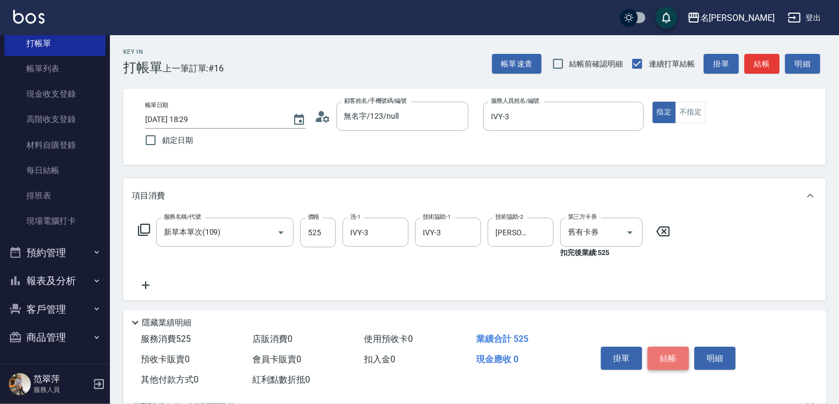
click at [678, 350] on button "結帳" at bounding box center [668, 358] width 41 height 23
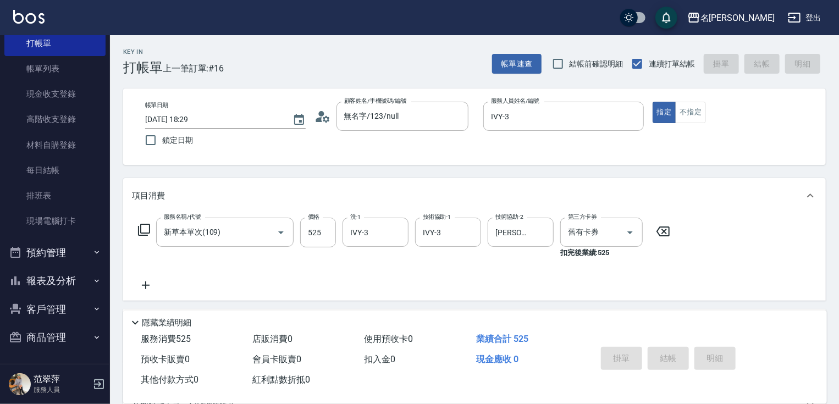
type input "[DATE] 18:30"
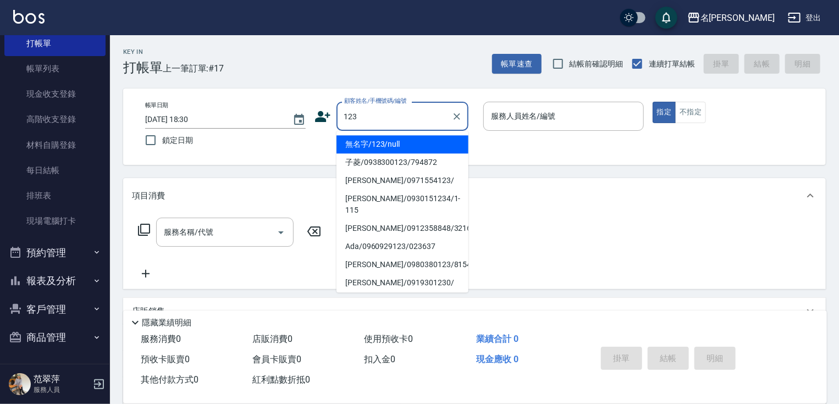
click at [397, 146] on li "無名字/123/null" at bounding box center [403, 144] width 132 height 18
type input "無名字/123/null"
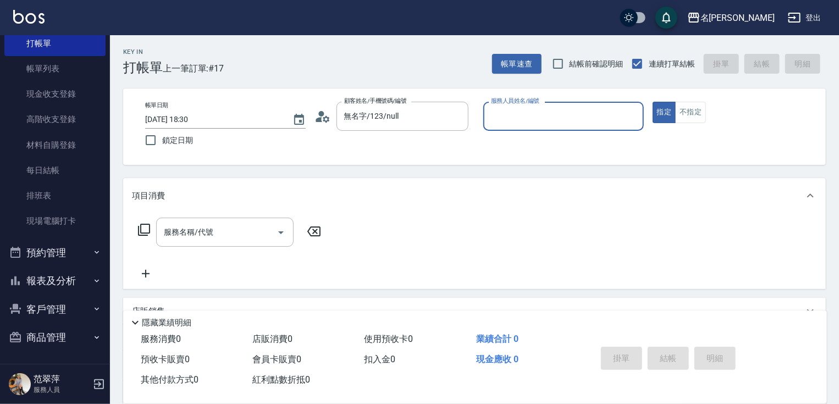
click at [517, 134] on p at bounding box center [563, 137] width 161 height 12
click at [517, 131] on p at bounding box center [563, 137] width 161 height 12
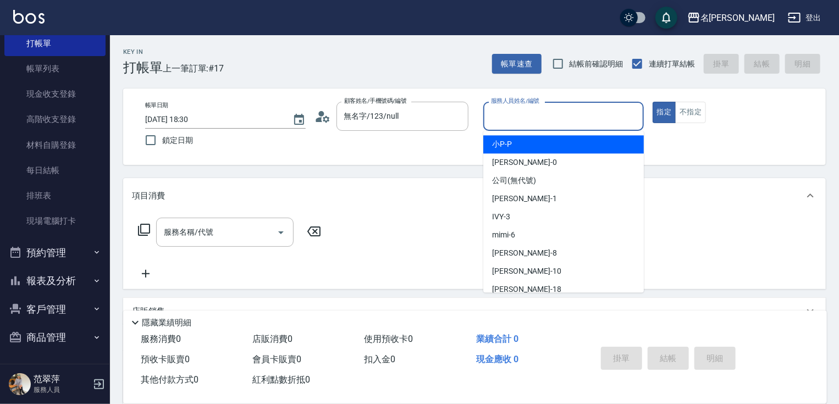
click at [517, 118] on input "服務人員姓名/編號" at bounding box center [563, 116] width 151 height 19
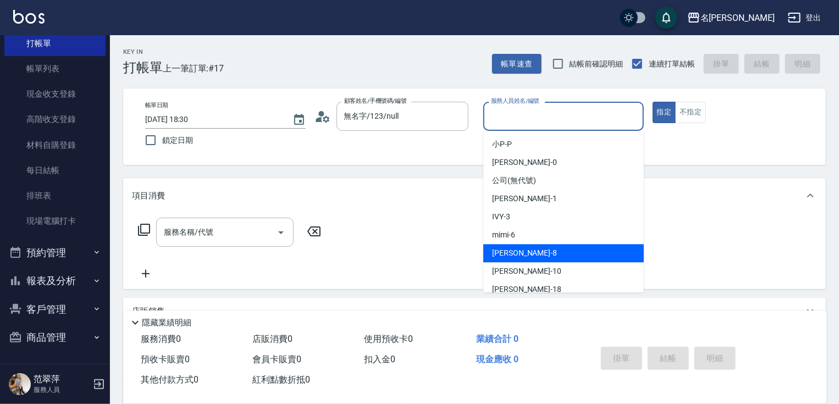
drag, startPoint x: 492, startPoint y: 248, endPoint x: 486, endPoint y: 250, distance: 6.1
click at [492, 249] on div "曉容 -8" at bounding box center [563, 253] width 161 height 18
type input "曉容-8"
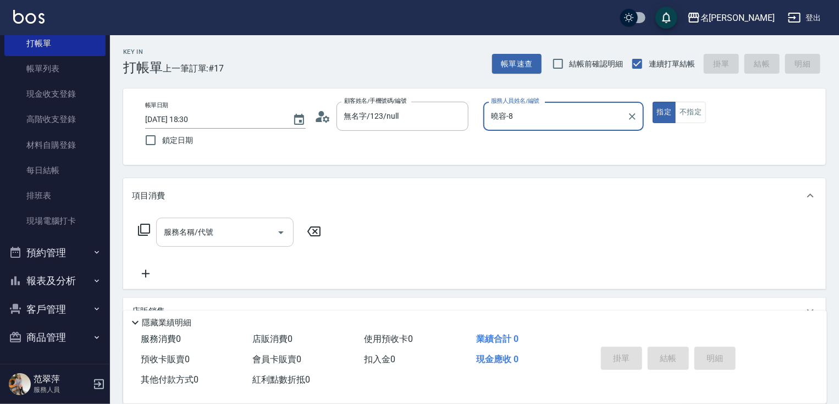
click at [220, 230] on input "服務名稱/代號" at bounding box center [216, 232] width 111 height 19
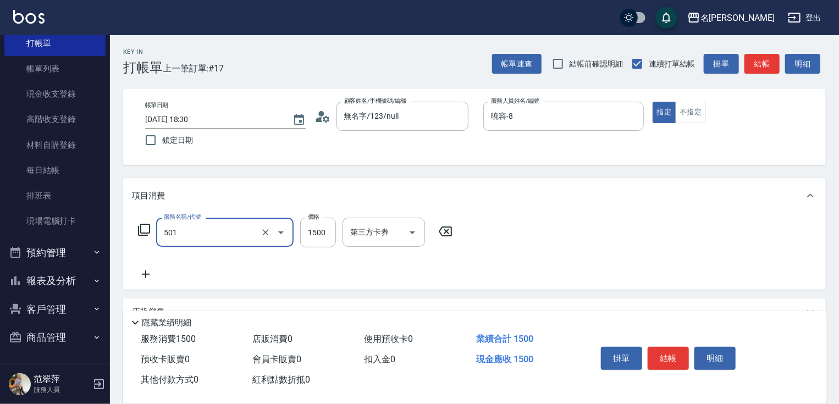
type input "染髮(1500)(501)"
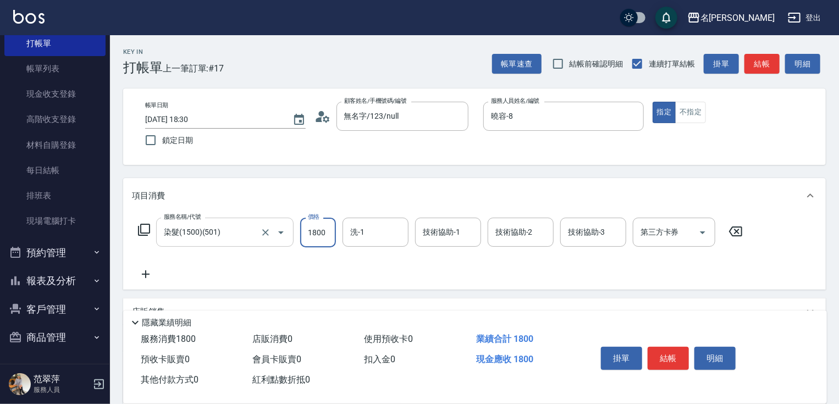
type input "1800"
type input "[PERSON_NAME]-18"
type input "曉容-8"
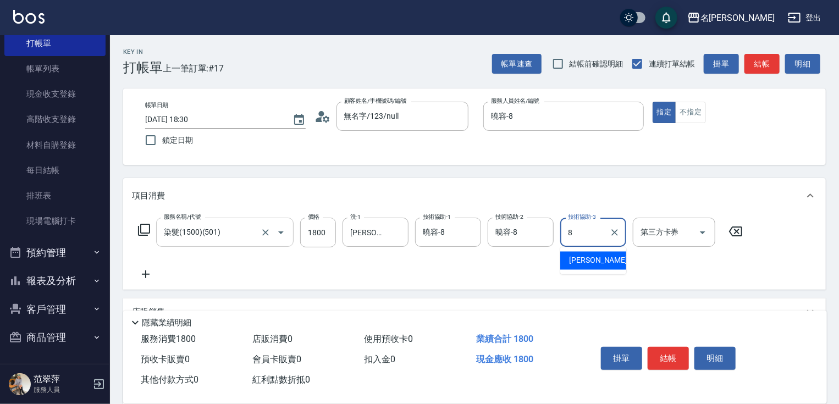
type input "曉容-8"
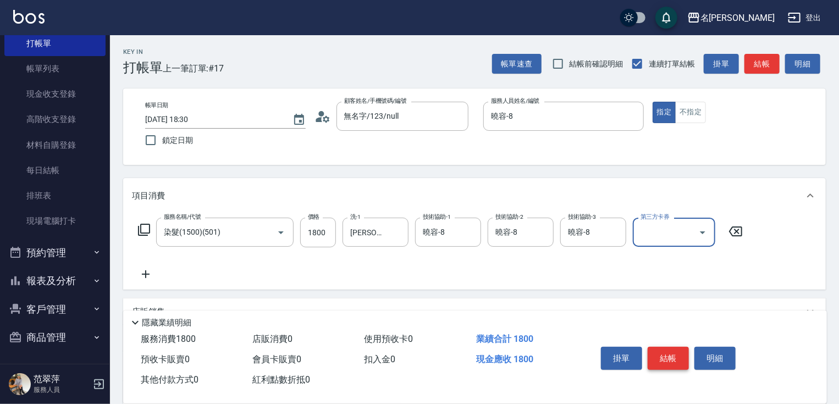
click at [658, 348] on button "結帳" at bounding box center [668, 358] width 41 height 23
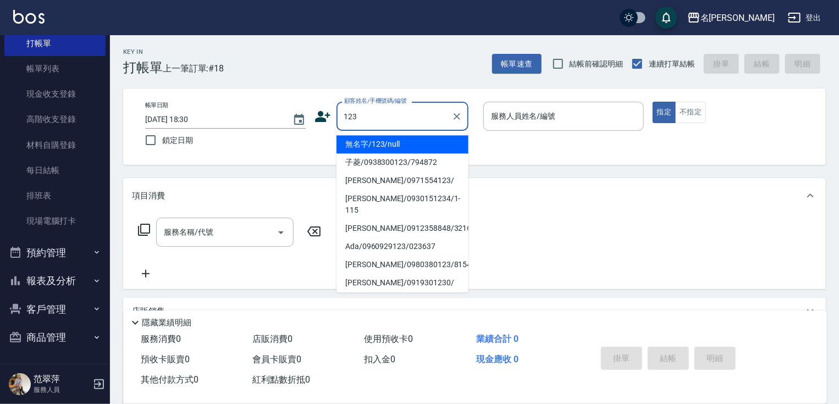
click at [405, 143] on li "無名字/123/null" at bounding box center [403, 144] width 132 height 18
type input "無名字/123/null"
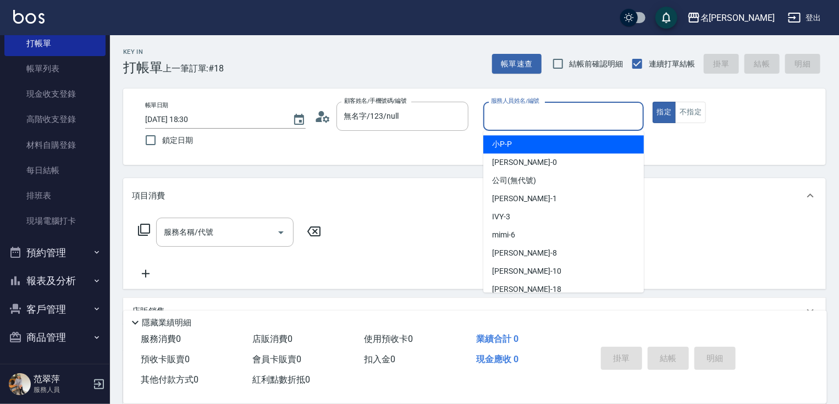
click at [541, 112] on input "服務人員姓名/編號" at bounding box center [563, 116] width 151 height 19
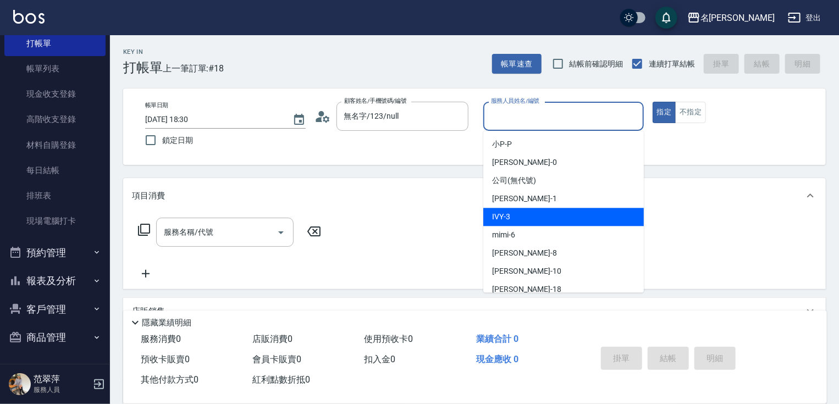
drag, startPoint x: 521, startPoint y: 214, endPoint x: 561, endPoint y: 194, distance: 44.5
click at [528, 210] on div "IVY -3" at bounding box center [563, 217] width 161 height 18
type input "IVY-3"
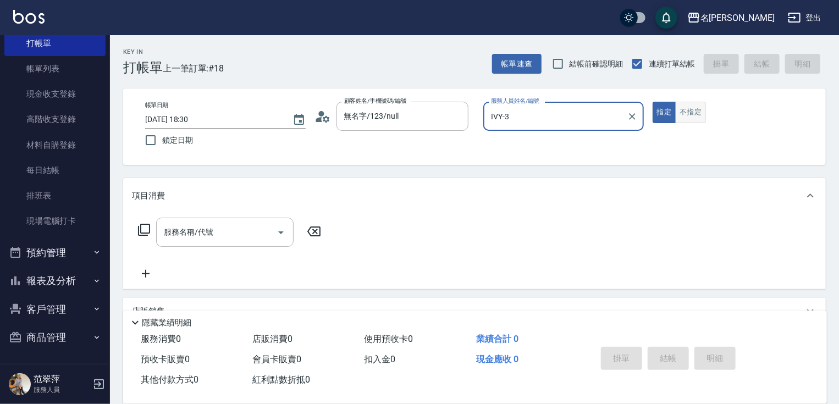
click at [690, 114] on button "不指定" at bounding box center [690, 112] width 31 height 21
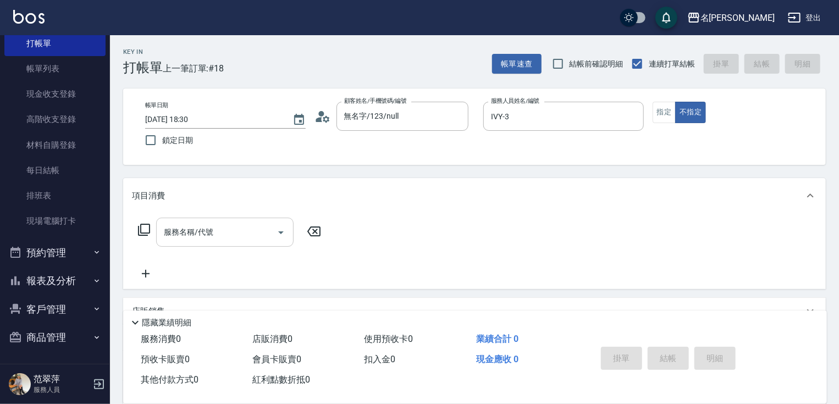
click at [197, 222] on div "服務名稱/代號" at bounding box center [225, 232] width 138 height 29
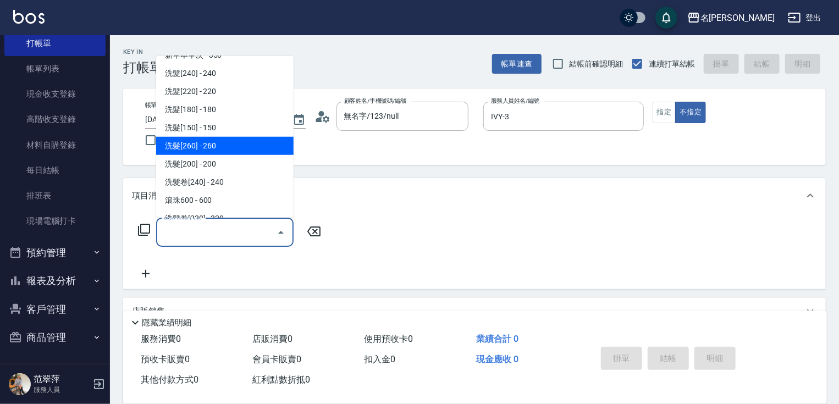
scroll to position [132, 0]
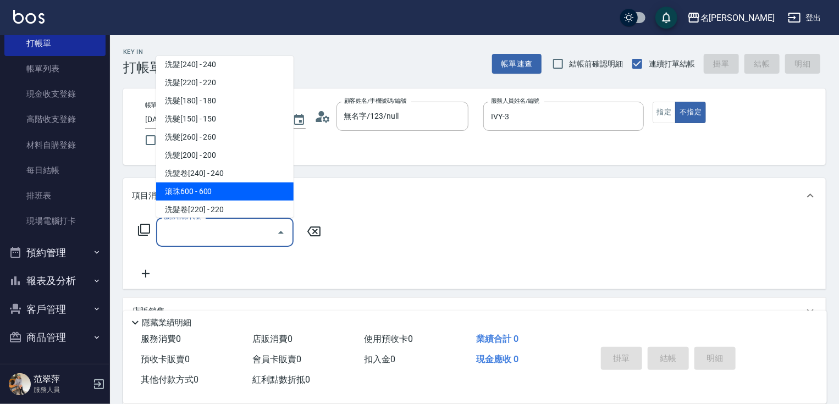
click at [215, 189] on span "滾珠600 - 600" at bounding box center [225, 192] width 138 height 18
type input "滾珠600(208)"
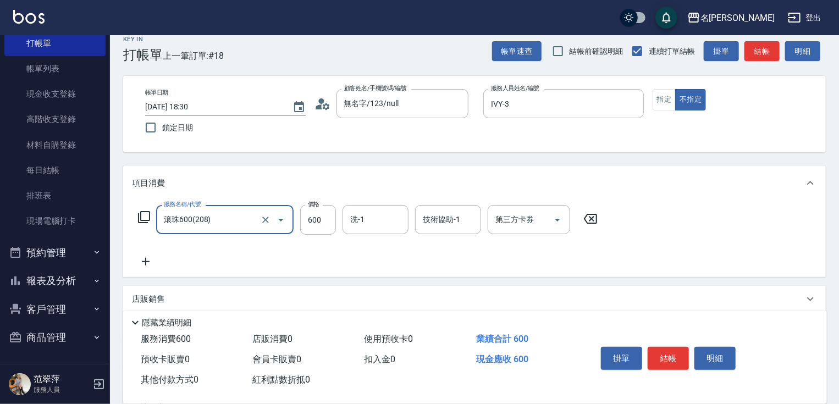
scroll to position [0, 0]
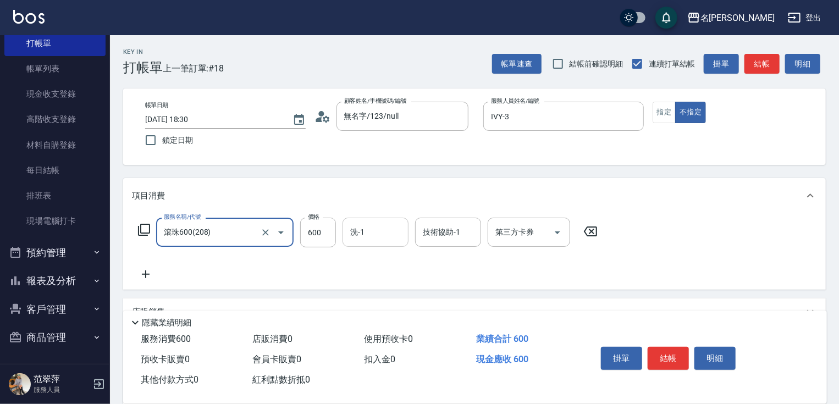
drag, startPoint x: 363, startPoint y: 215, endPoint x: 363, endPoint y: 226, distance: 11.0
click at [363, 226] on div "服務名稱/代號 滾珠600(208) 服務名稱/代號 價格 600 價格 洗-1 洗-1 技術協助-1 技術協助-1 第三方卡券 第三方卡券" at bounding box center [474, 251] width 703 height 76
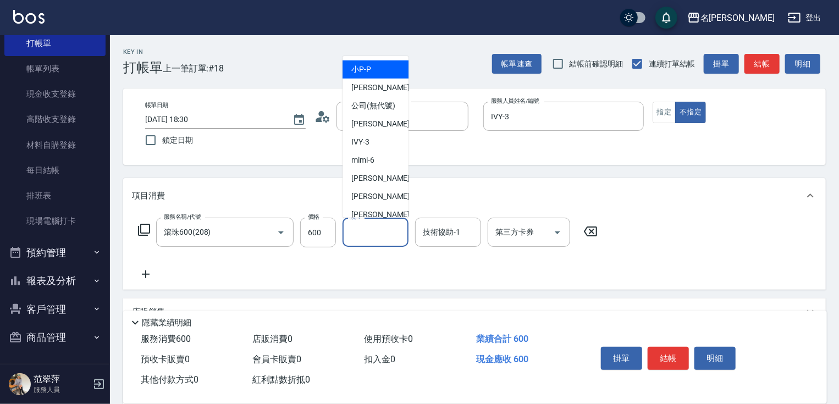
click at [363, 227] on input "洗-1" at bounding box center [376, 232] width 56 height 19
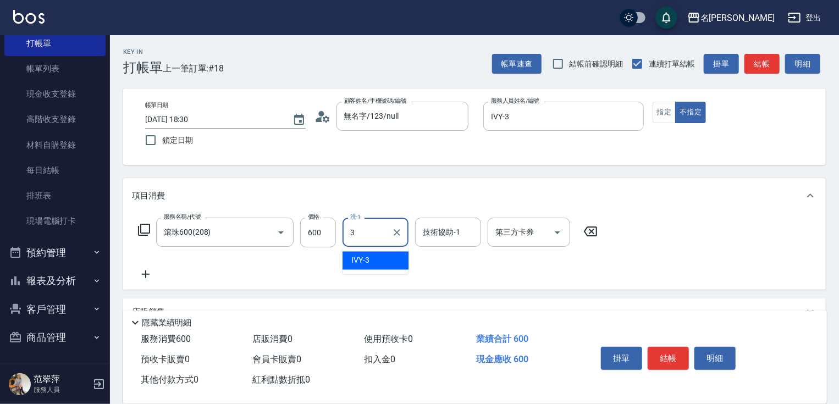
type input "IVY-3"
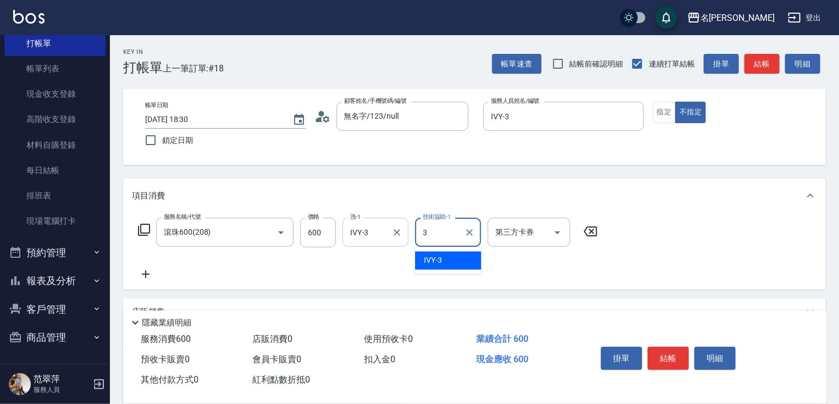
type input "IVY-3"
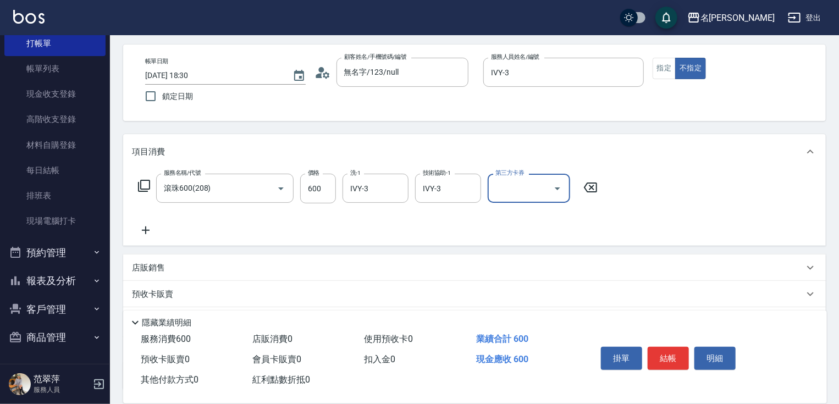
scroll to position [88, 0]
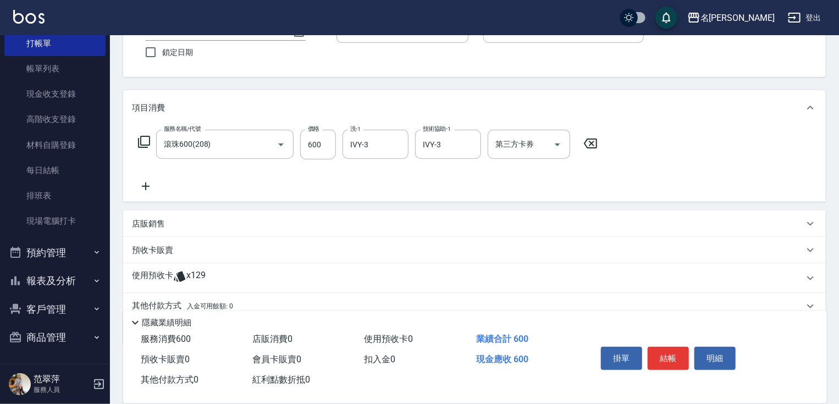
click at [147, 185] on icon at bounding box center [146, 186] width 28 height 13
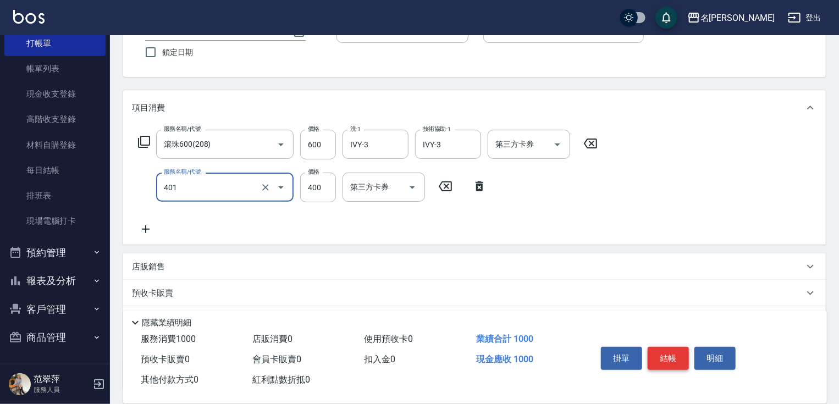
type input "剪髮(400)(401)"
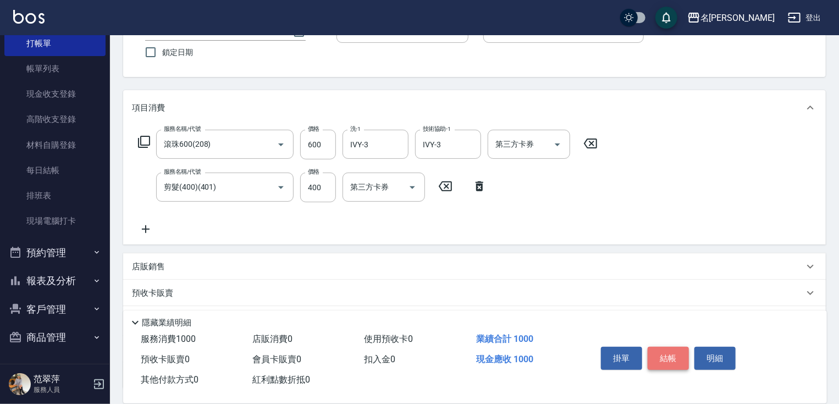
click at [656, 354] on button "結帳" at bounding box center [668, 358] width 41 height 23
type input "[DATE] 18:31"
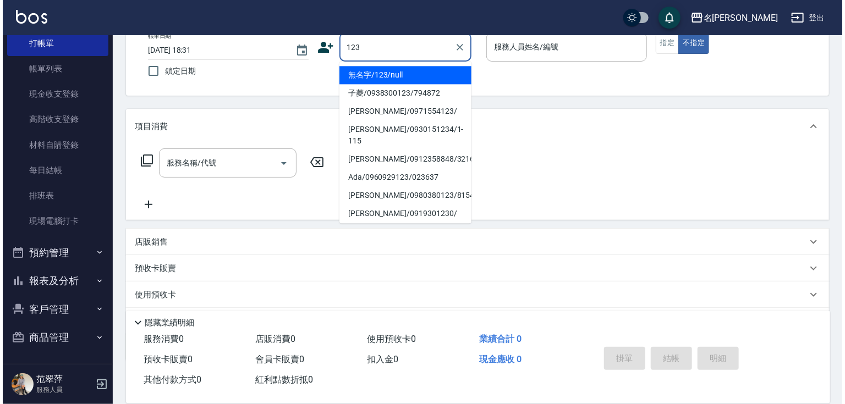
scroll to position [44, 0]
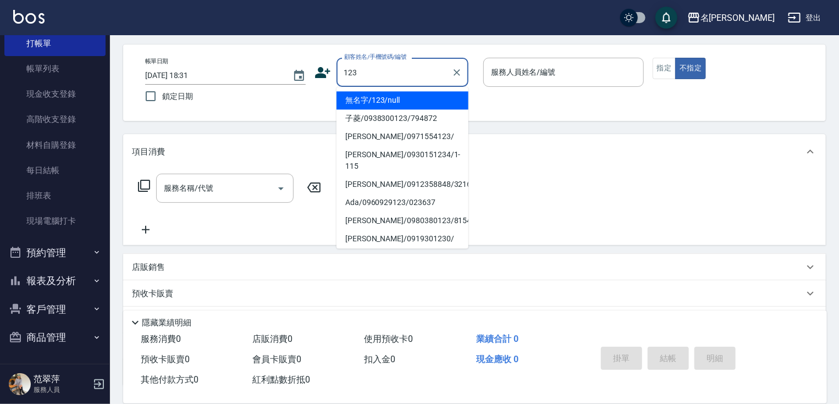
click at [386, 99] on li "無名字/123/null" at bounding box center [403, 100] width 132 height 18
type input "無名字/123/null"
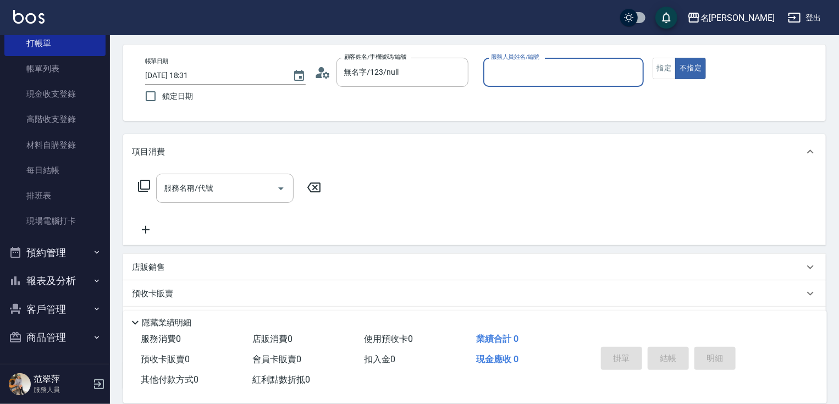
drag, startPoint x: 546, startPoint y: 63, endPoint x: 550, endPoint y: 81, distance: 19.2
click at [548, 67] on input "服務人員姓名/編號" at bounding box center [563, 72] width 151 height 19
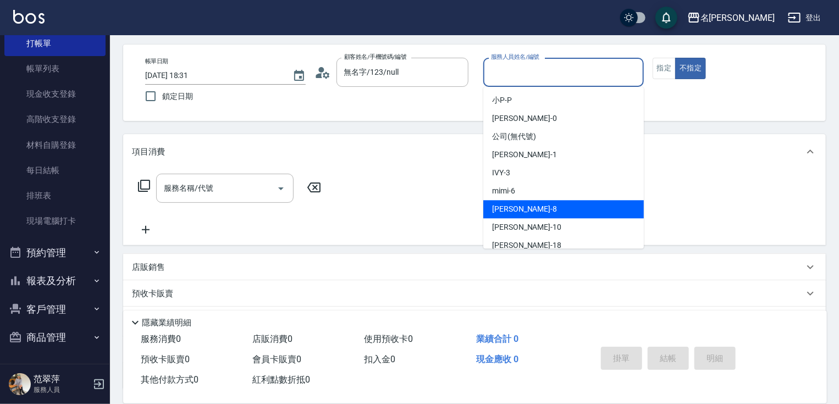
drag, startPoint x: 515, startPoint y: 209, endPoint x: 552, endPoint y: 168, distance: 55.7
click at [515, 208] on div "曉容 -8" at bounding box center [563, 209] width 161 height 18
type input "曉容-8"
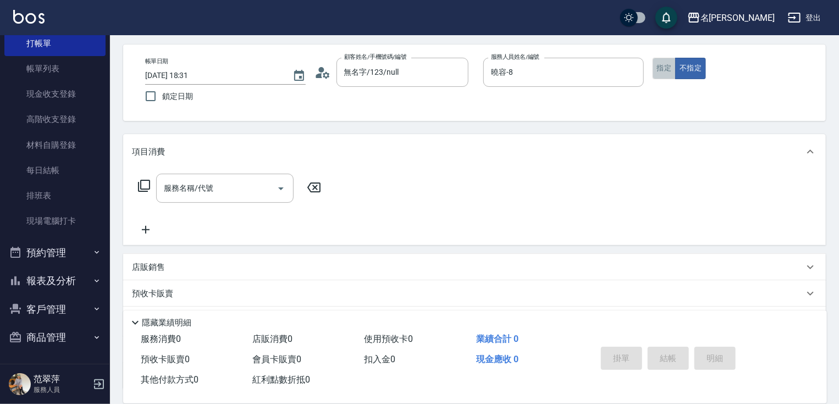
click at [660, 67] on button "指定" at bounding box center [665, 68] width 24 height 21
click at [143, 185] on icon at bounding box center [144, 185] width 13 height 13
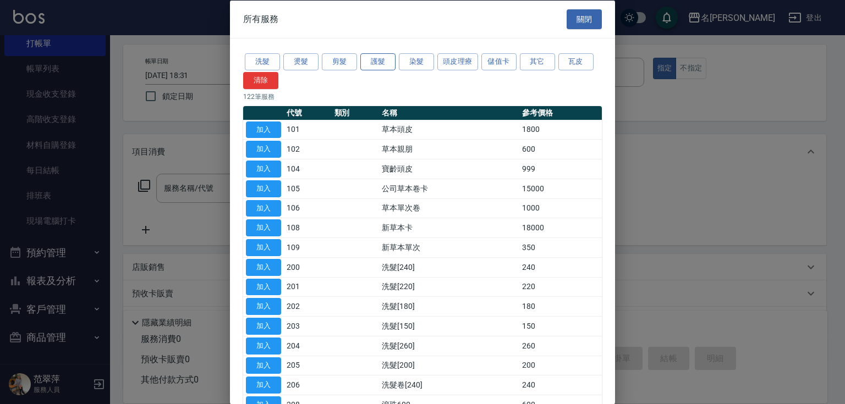
click at [384, 57] on button "護髮" at bounding box center [377, 61] width 35 height 17
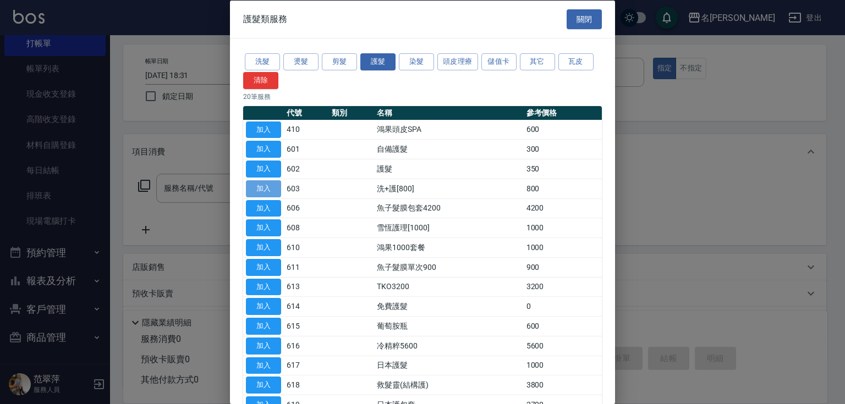
click at [262, 191] on button "加入" at bounding box center [263, 188] width 35 height 17
type input "洗+護[800](603)"
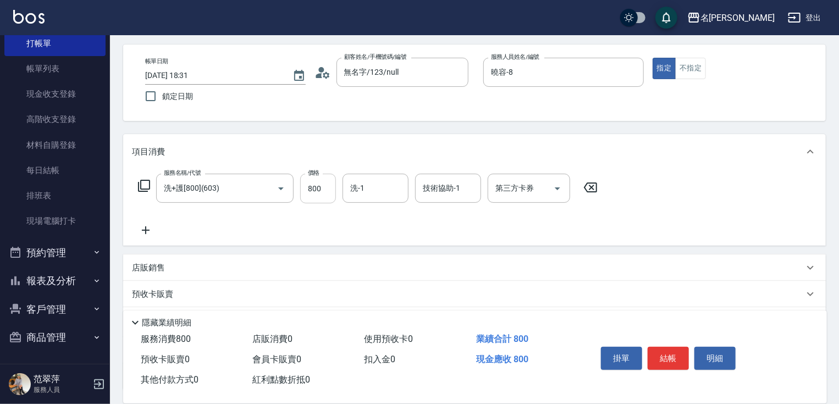
click at [308, 191] on input "800" at bounding box center [318, 189] width 36 height 30
type input "0"
type input "肉圓-20"
click at [669, 357] on button "結帳" at bounding box center [668, 358] width 41 height 23
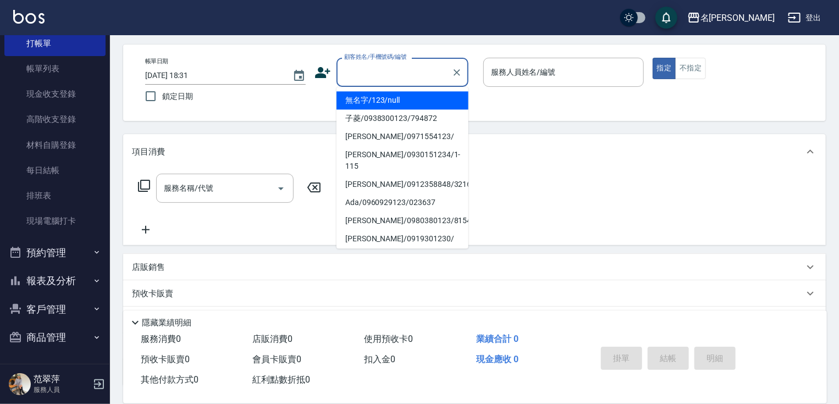
click at [375, 78] on input "顧客姓名/手機號碼/編號" at bounding box center [395, 72] width 106 height 19
click at [390, 99] on li "無名字/123/null" at bounding box center [403, 100] width 132 height 18
type input "無名字/123/null"
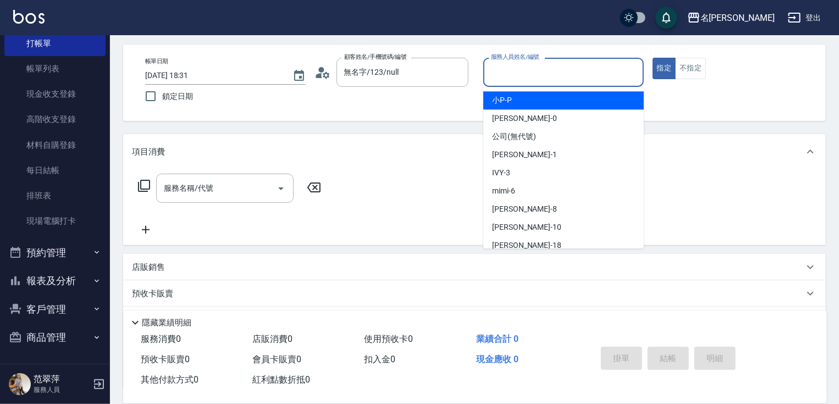
click at [525, 80] on input "服務人員姓名/編號" at bounding box center [563, 72] width 151 height 19
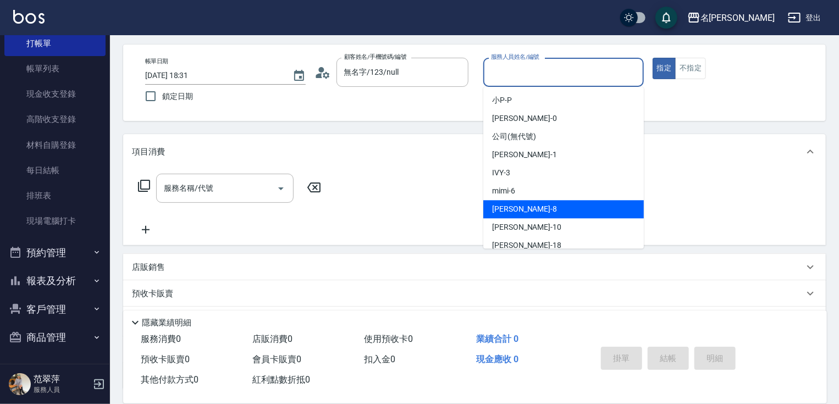
click at [519, 204] on div "曉容 -8" at bounding box center [563, 209] width 161 height 18
type input "曉容-8"
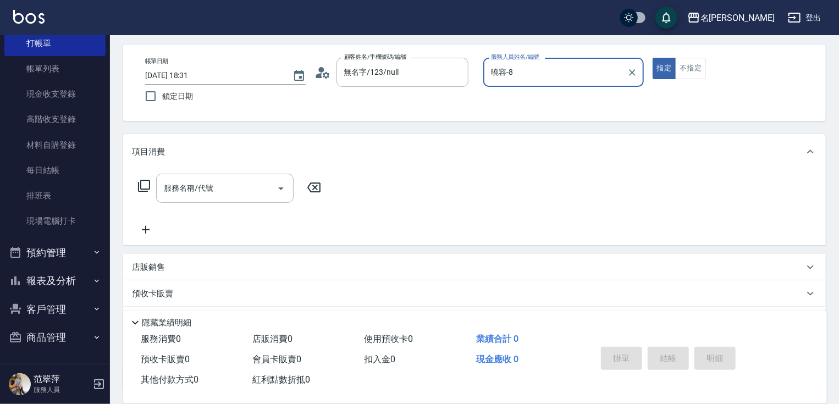
click at [147, 182] on icon at bounding box center [144, 185] width 13 height 13
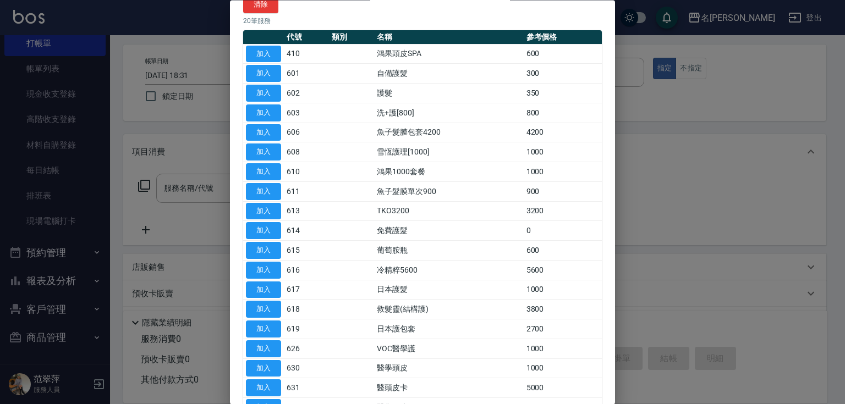
scroll to position [0, 0]
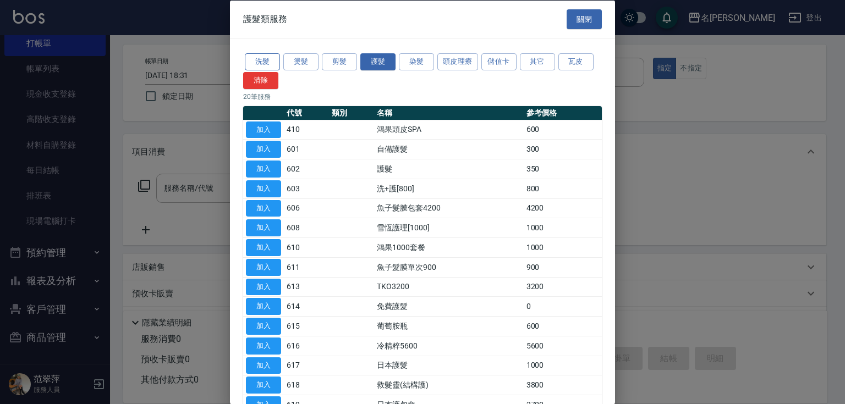
click at [262, 57] on button "洗髮" at bounding box center [262, 61] width 35 height 17
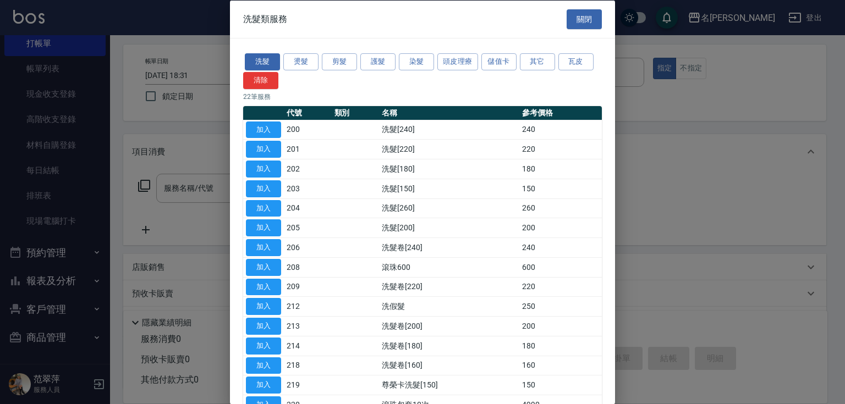
click at [259, 264] on button "加入" at bounding box center [263, 267] width 35 height 17
type input "滾珠600(208)"
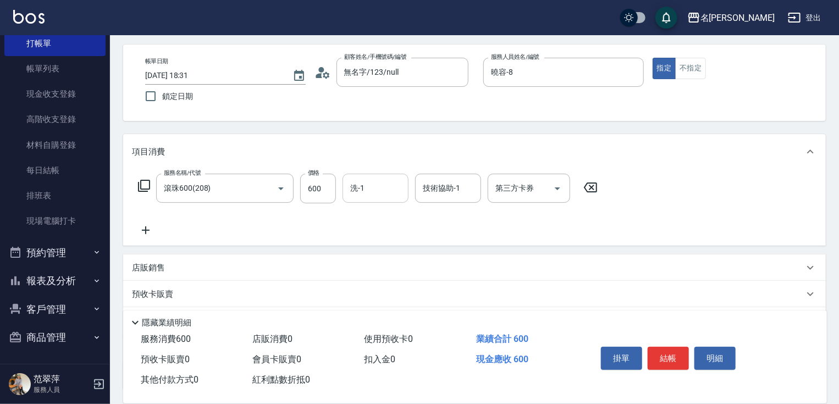
click at [370, 185] on input "洗-1" at bounding box center [376, 188] width 56 height 19
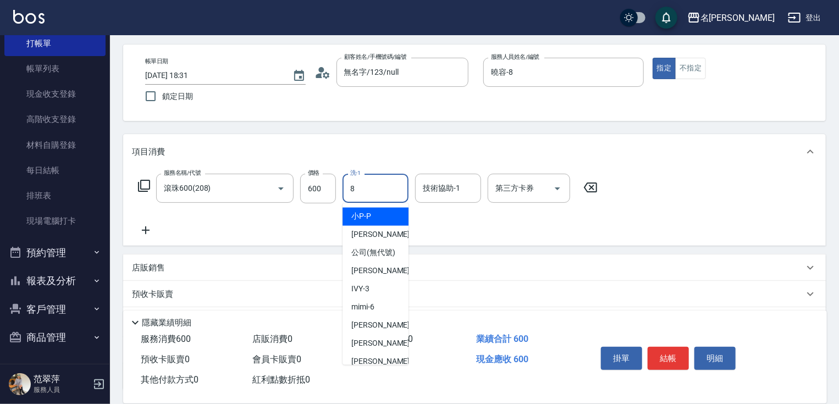
type input "曉容-8"
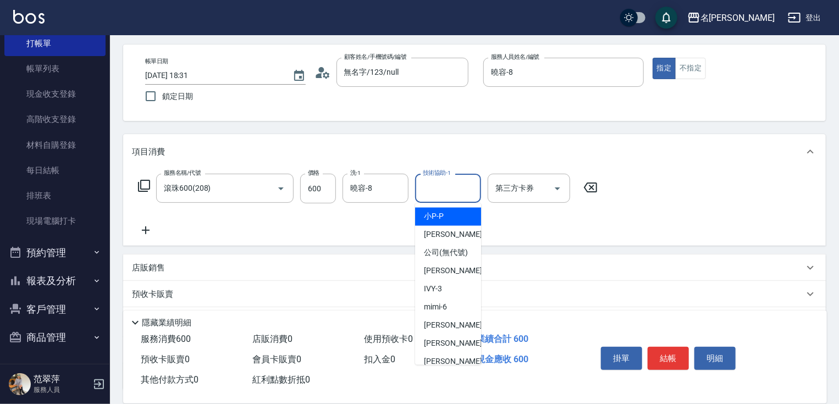
click at [444, 187] on input "技術協助-1" at bounding box center [448, 188] width 56 height 19
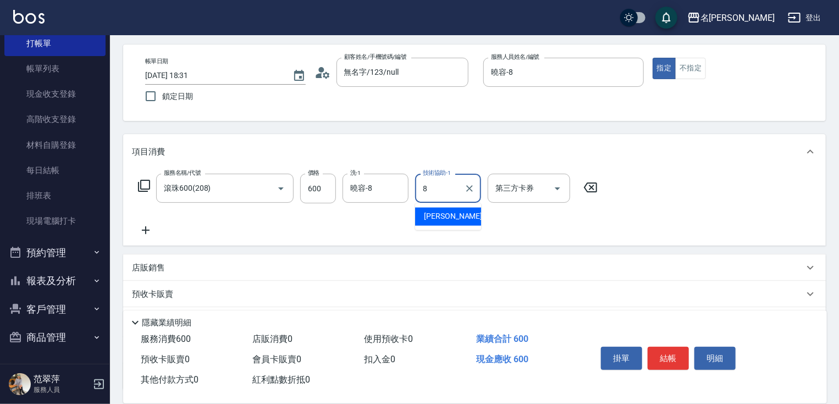
type input "曉容-8"
click at [146, 225] on icon at bounding box center [146, 230] width 28 height 13
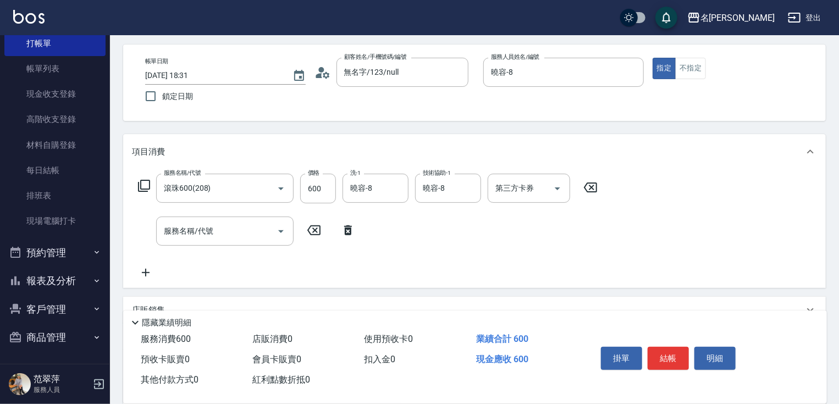
click at [141, 183] on icon at bounding box center [144, 186] width 12 height 12
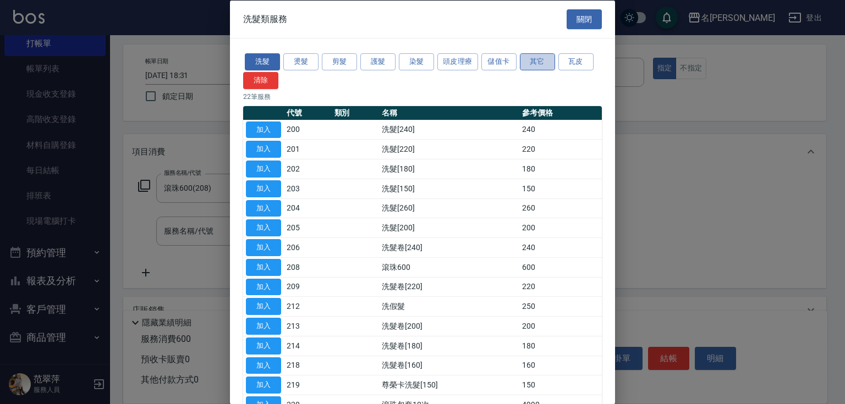
click at [543, 58] on button "其它" at bounding box center [537, 61] width 35 height 17
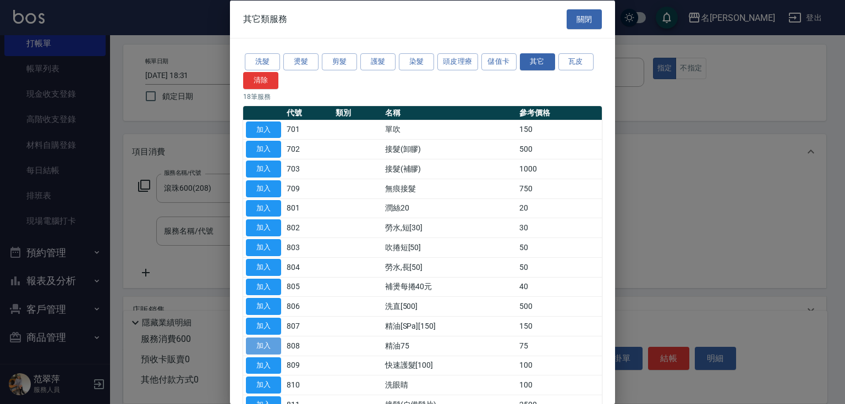
click at [268, 340] on button "加入" at bounding box center [263, 345] width 35 height 17
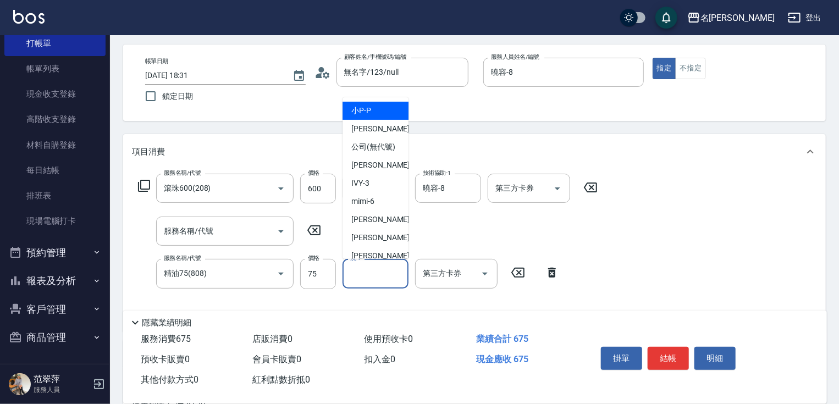
click at [378, 271] on input "洗-1" at bounding box center [376, 273] width 56 height 19
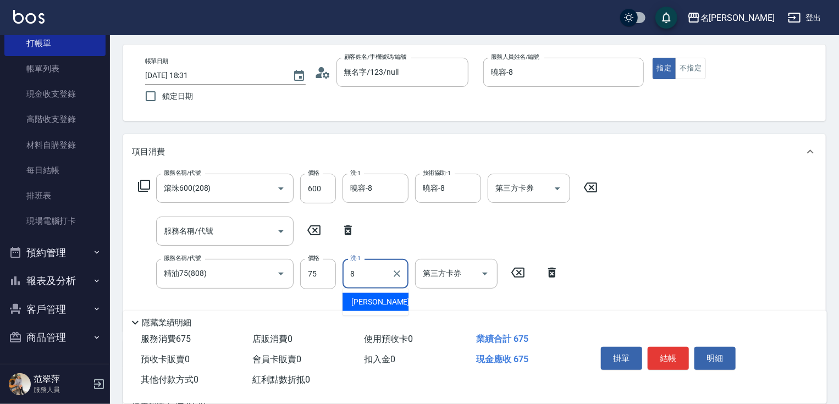
type input "8"
type input "曉容-8"
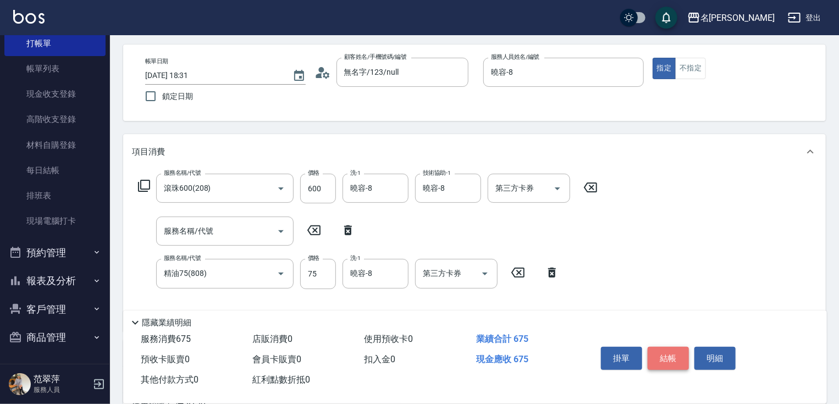
click at [669, 356] on button "結帳" at bounding box center [668, 358] width 41 height 23
type input "[DATE] 18:32"
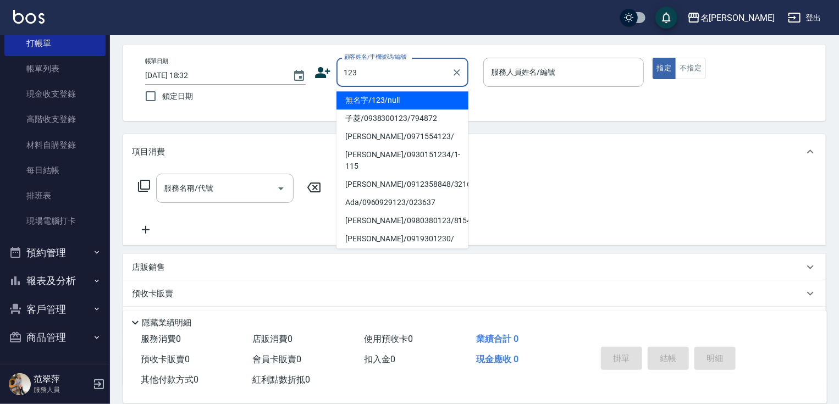
click at [414, 97] on li "無名字/123/null" at bounding box center [403, 100] width 132 height 18
type input "無名字/123/null"
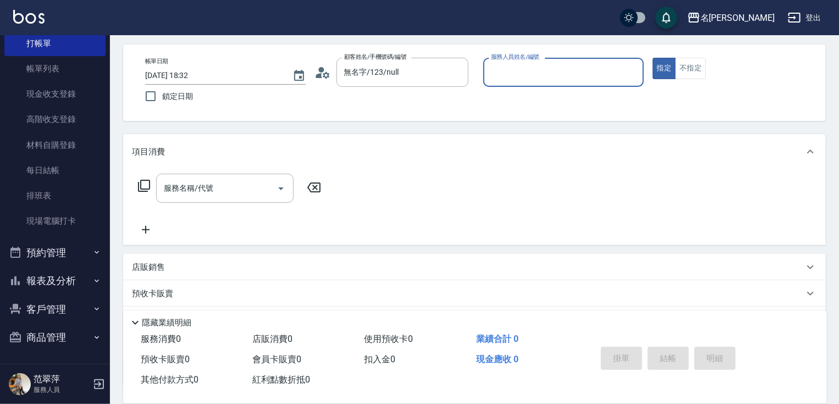
click at [506, 74] on input "服務人員姓名/編號" at bounding box center [563, 72] width 151 height 19
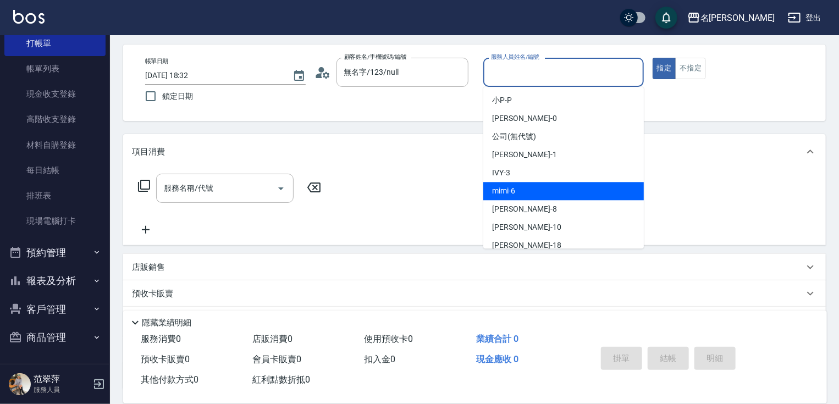
click at [531, 189] on div "mimi -6" at bounding box center [563, 191] width 161 height 18
type input "mimi-6"
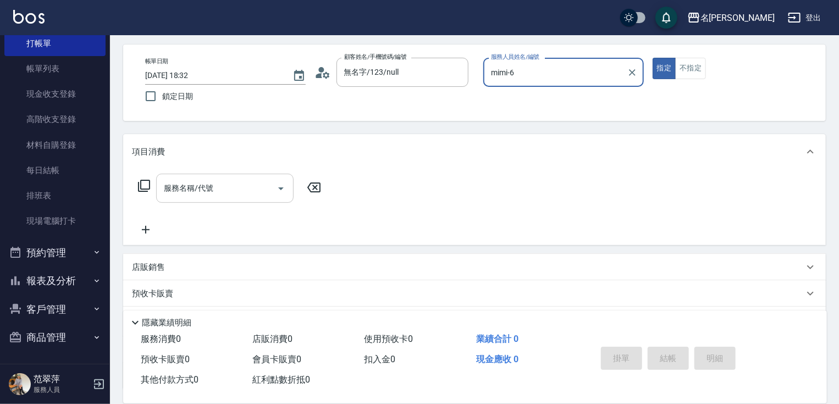
click at [216, 194] on input "服務名稱/代號" at bounding box center [216, 188] width 111 height 19
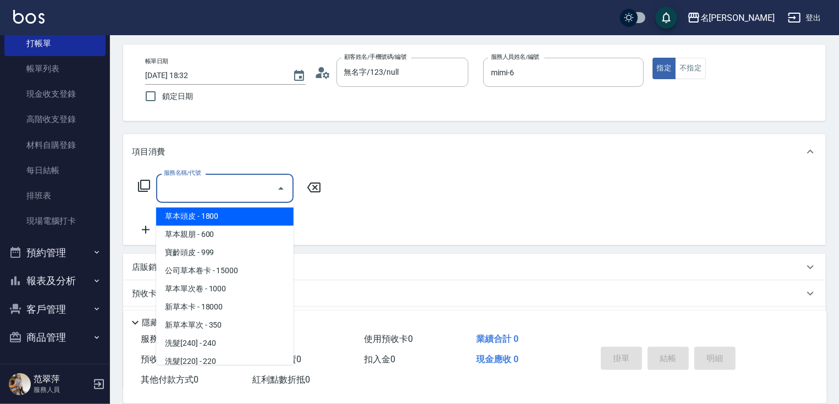
click at [144, 182] on icon at bounding box center [144, 185] width 13 height 13
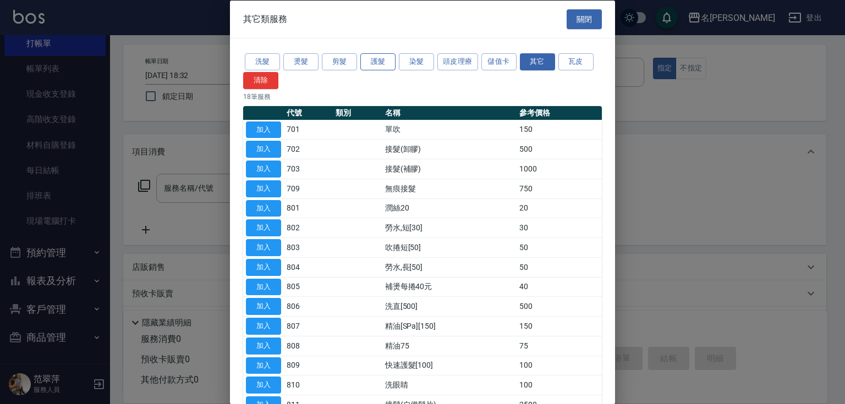
click at [377, 62] on button "護髮" at bounding box center [377, 61] width 35 height 17
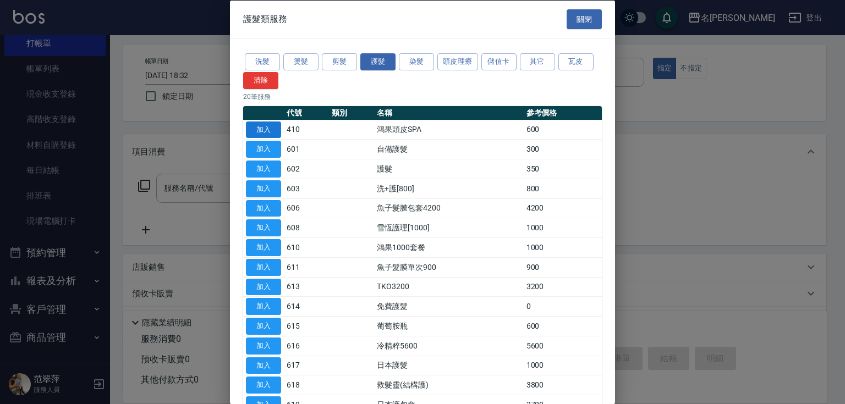
click at [268, 128] on button "加入" at bounding box center [263, 129] width 35 height 17
type input "鴻果頭皮SPA(410)"
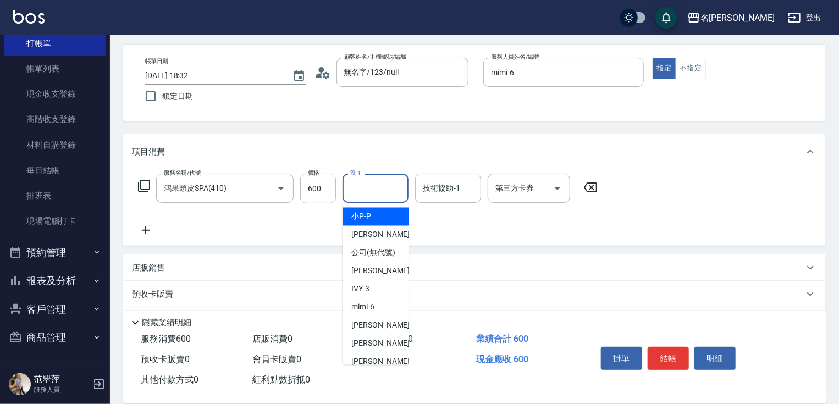
click at [372, 191] on input "洗-1" at bounding box center [376, 188] width 56 height 19
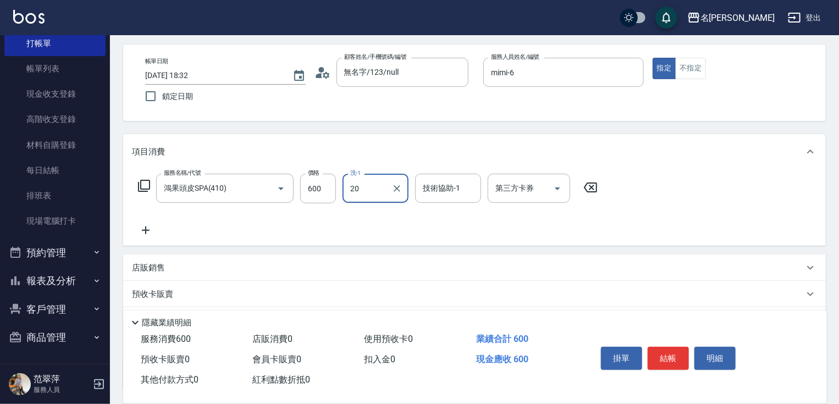
type input "肉圓-20"
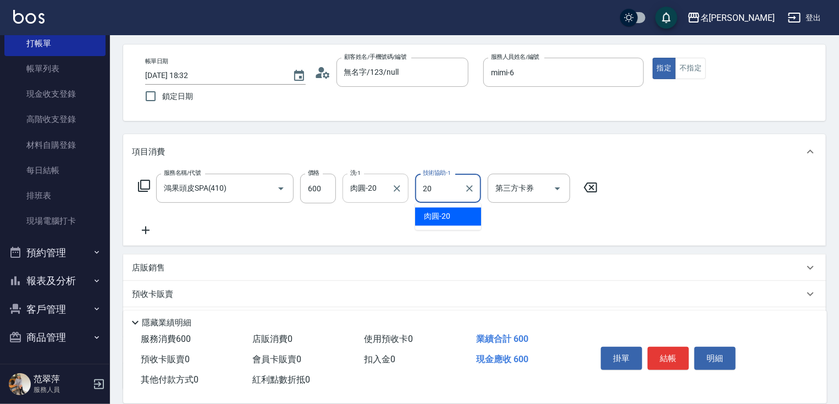
type input "肉圓-20"
drag, startPoint x: 145, startPoint y: 233, endPoint x: 147, endPoint y: 208, distance: 24.9
click at [146, 232] on icon at bounding box center [146, 230] width 28 height 13
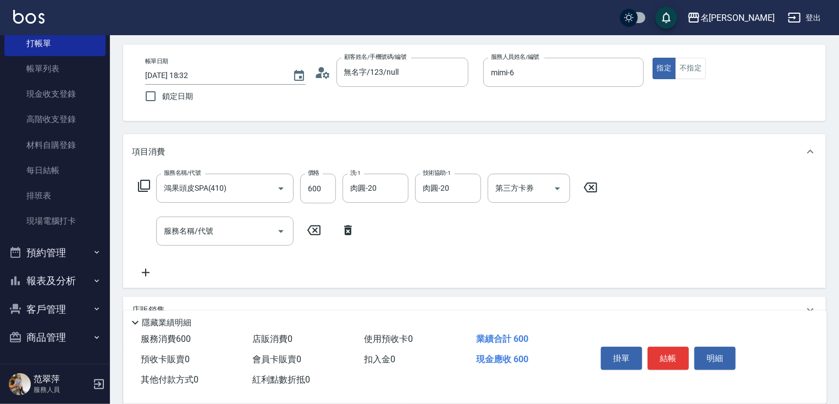
click at [142, 184] on icon at bounding box center [144, 185] width 13 height 13
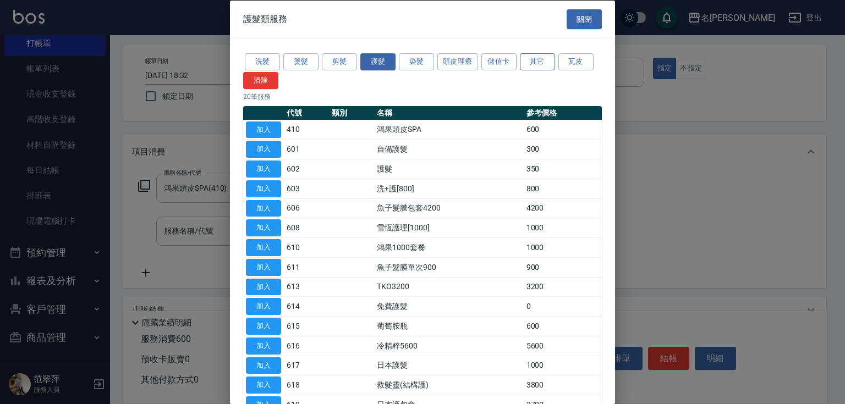
click at [533, 64] on button "其它" at bounding box center [537, 61] width 35 height 17
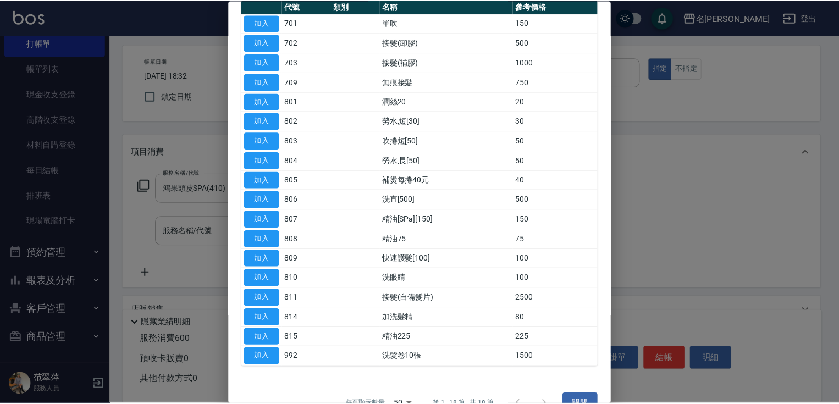
scroll to position [111, 0]
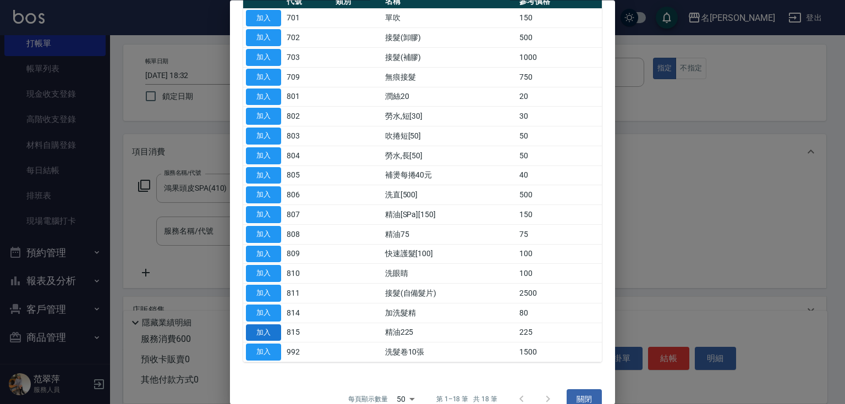
click at [265, 333] on button "加入" at bounding box center [263, 333] width 35 height 17
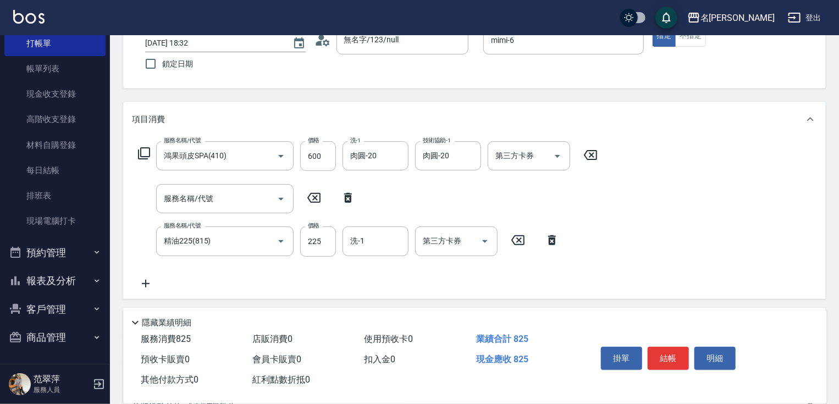
scroll to position [88, 0]
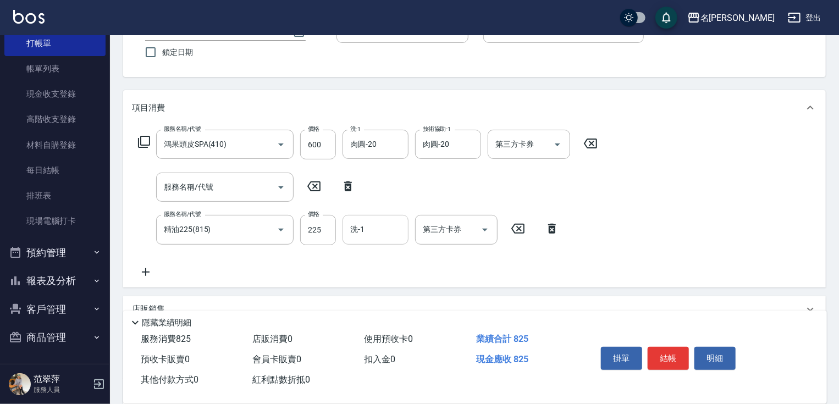
click at [361, 225] on div "洗-1 洗-1" at bounding box center [376, 229] width 66 height 29
type input "肉圓-20"
click at [675, 367] on div "掛單 結帳 明細" at bounding box center [669, 360] width 144 height 35
click at [670, 349] on button "結帳" at bounding box center [668, 358] width 41 height 23
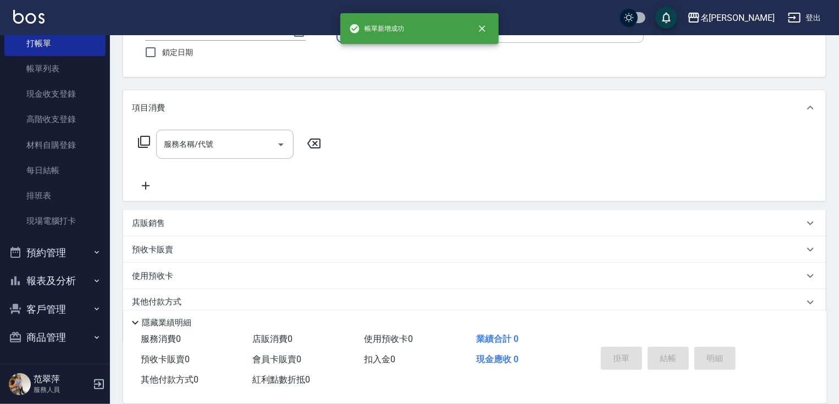
scroll to position [0, 0]
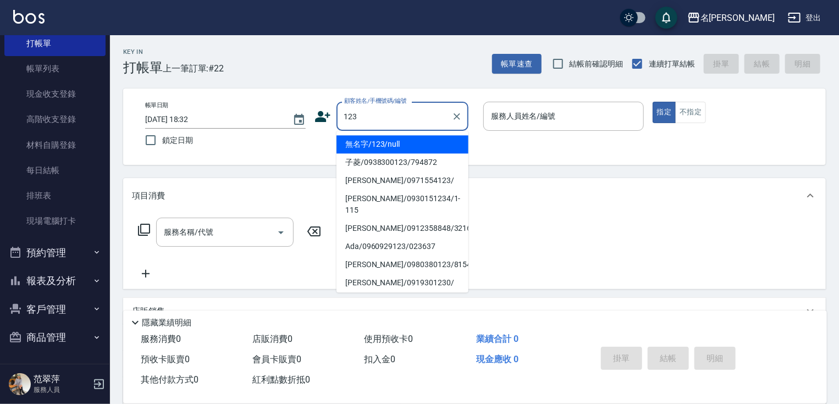
click at [410, 140] on li "無名字/123/null" at bounding box center [403, 144] width 132 height 18
type input "無名字/123/null"
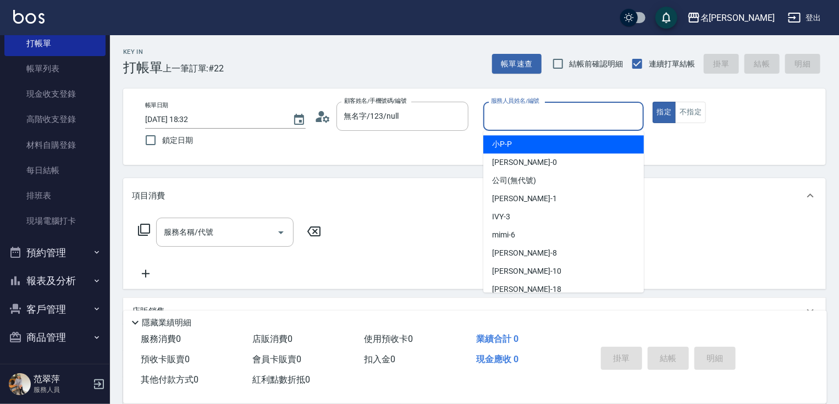
click at [509, 114] on input "服務人員姓名/編號" at bounding box center [563, 116] width 151 height 19
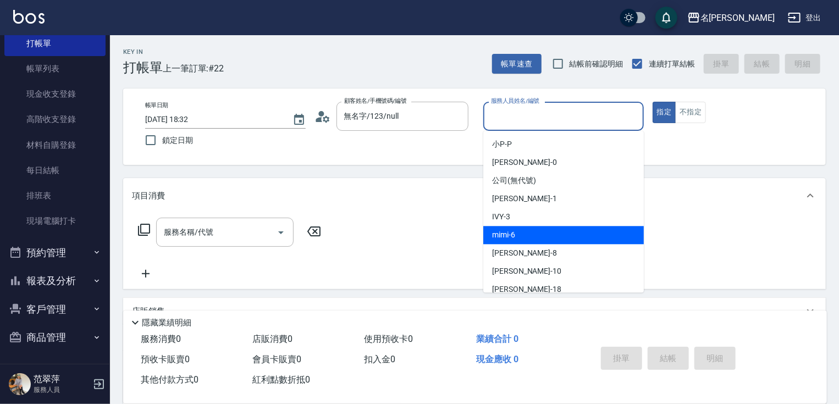
click at [526, 232] on div "mimi -6" at bounding box center [563, 235] width 161 height 18
type input "mimi-6"
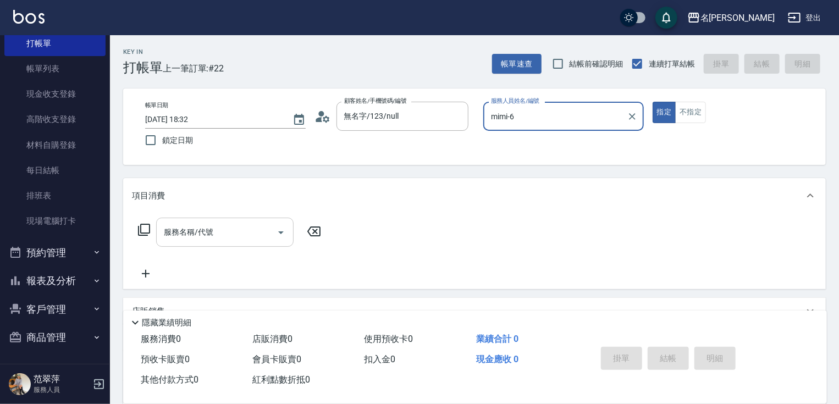
click at [205, 223] on div "服務名稱/代號 服務名稱/代號" at bounding box center [225, 232] width 138 height 29
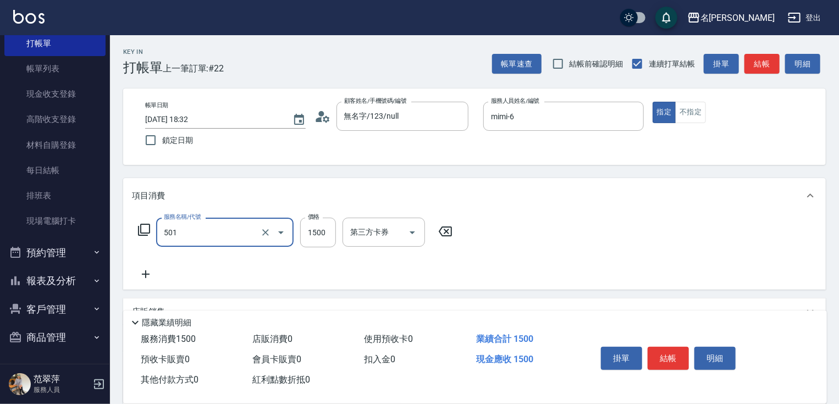
type input "染髮(1500)(501)"
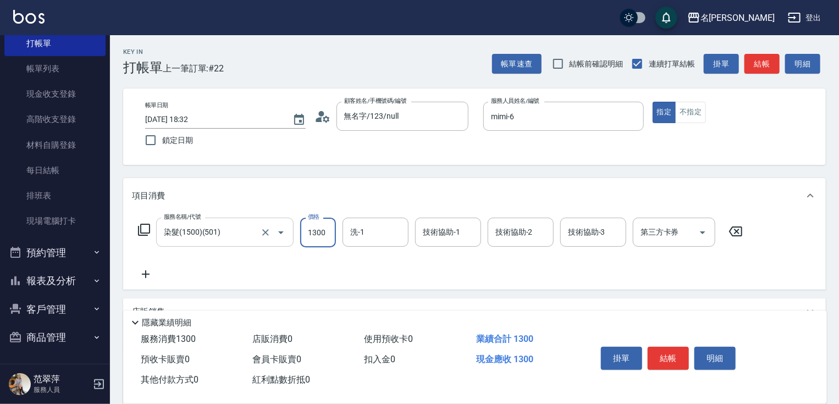
type input "1300"
type input "[PERSON_NAME]-1"
type input "mimi-6"
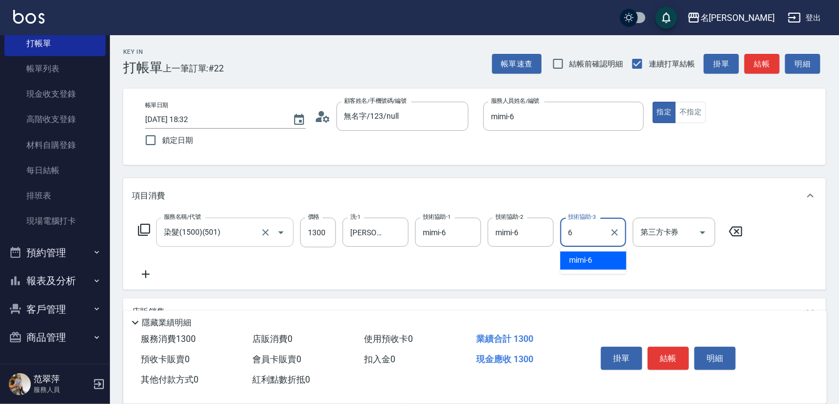
type input "mimi-6"
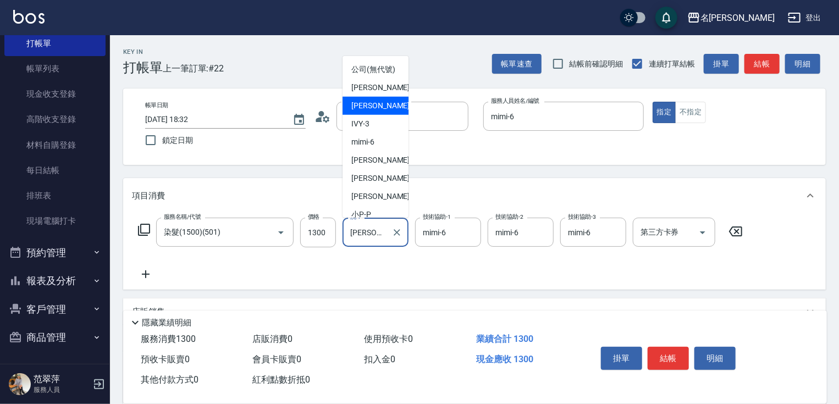
drag, startPoint x: 350, startPoint y: 237, endPoint x: 396, endPoint y: 242, distance: 46.0
click at [396, 242] on div "[PERSON_NAME]-1 洗-1" at bounding box center [376, 232] width 66 height 29
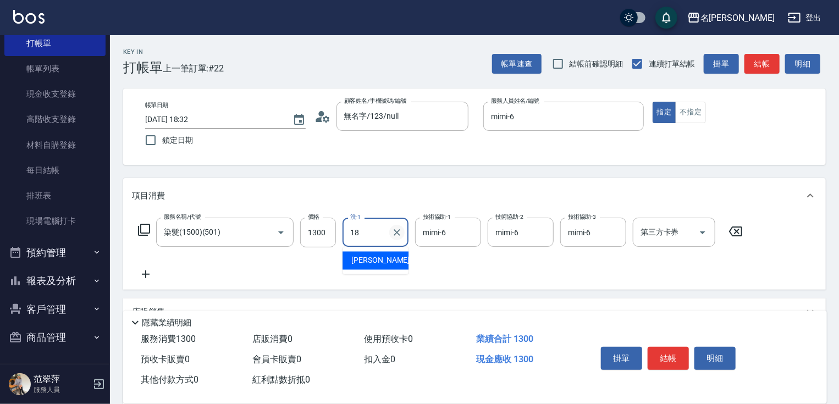
type input "[PERSON_NAME]-18"
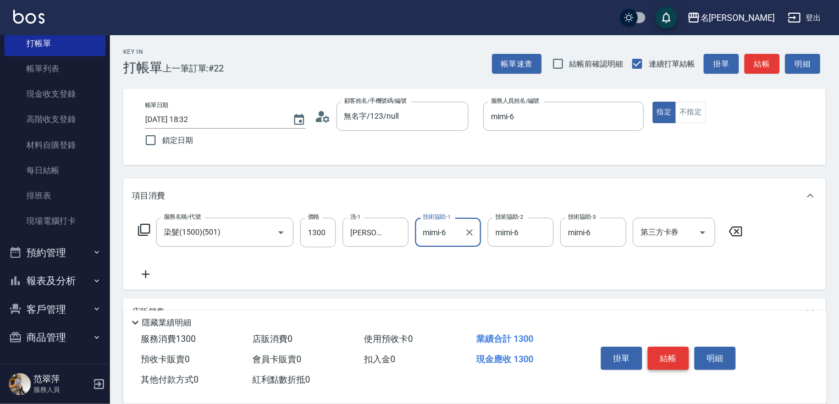
click at [664, 356] on button "結帳" at bounding box center [668, 358] width 41 height 23
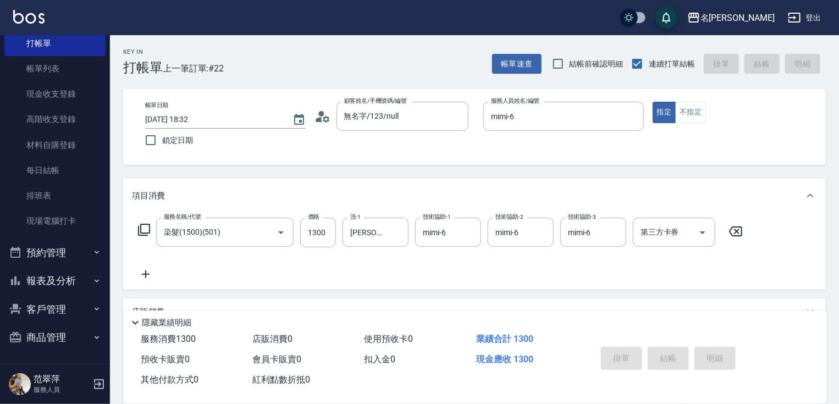
type input "[DATE] 18:58"
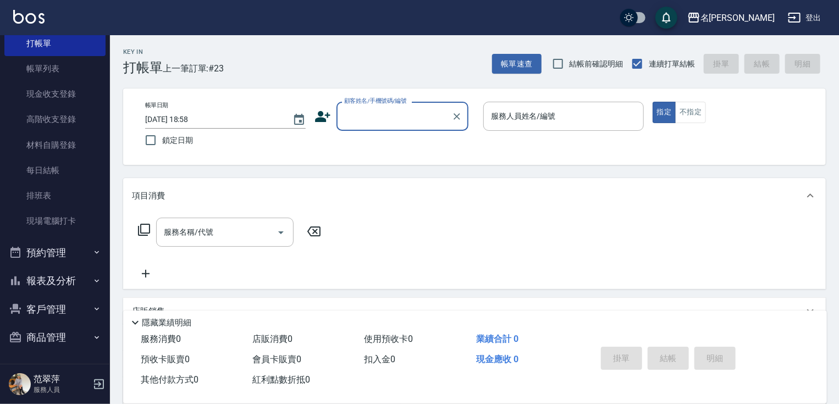
type input "1"
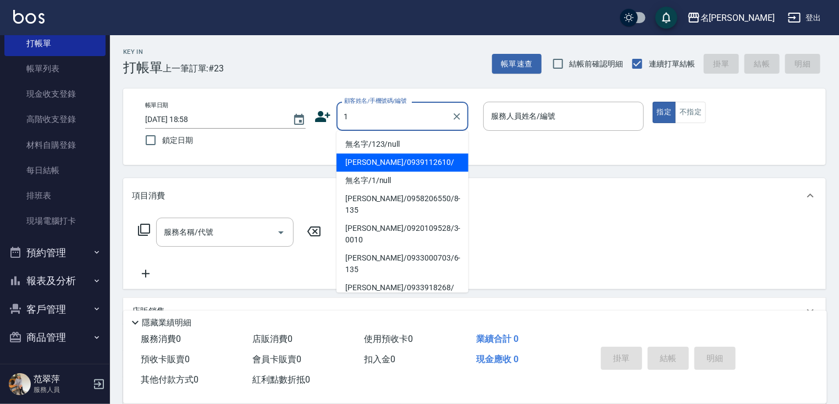
click at [362, 121] on input "1" at bounding box center [395, 116] width 106 height 19
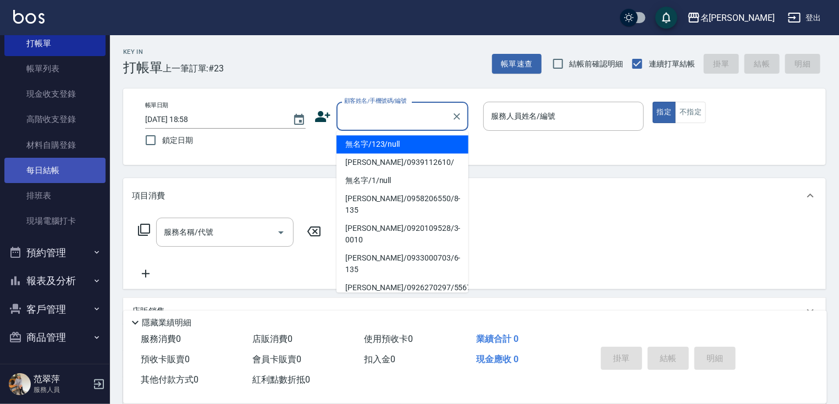
click at [47, 166] on link "每日結帳" at bounding box center [54, 170] width 101 height 25
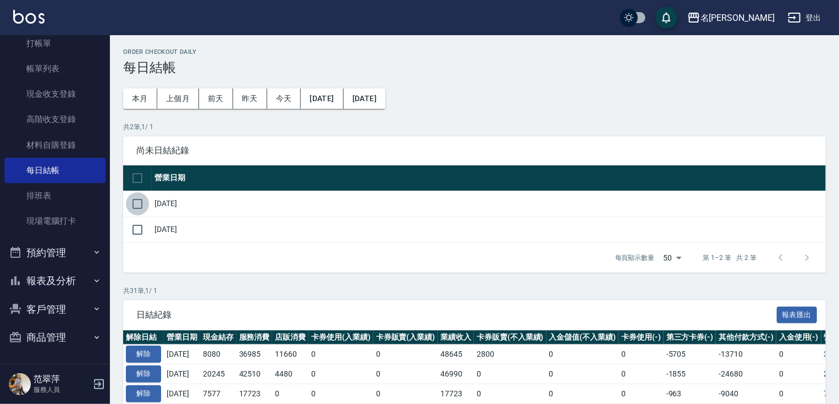
click at [134, 206] on input "checkbox" at bounding box center [137, 204] width 23 height 23
checkbox input "true"
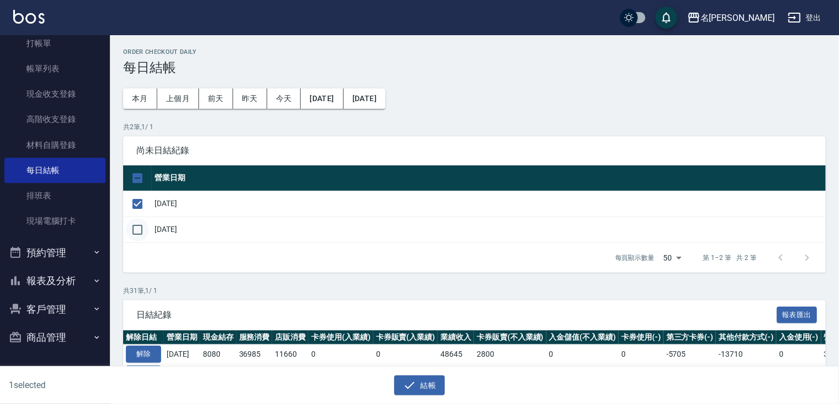
click at [139, 233] on input "checkbox" at bounding box center [137, 229] width 23 height 23
checkbox input "true"
click at [427, 387] on button "結帳" at bounding box center [419, 386] width 51 height 20
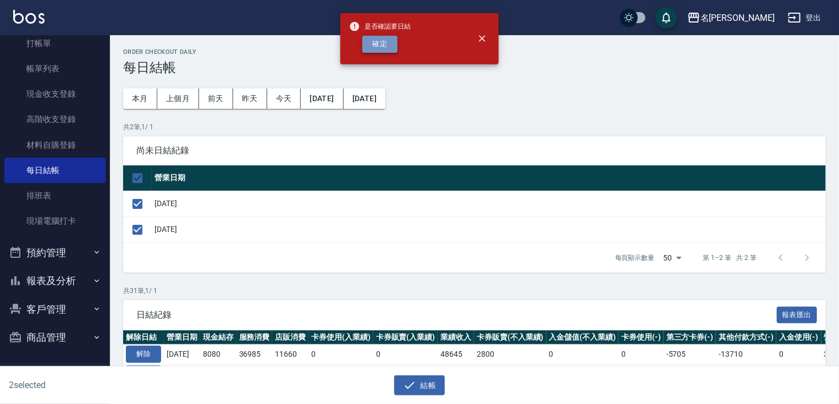
click at [392, 42] on button "確定" at bounding box center [379, 44] width 35 height 17
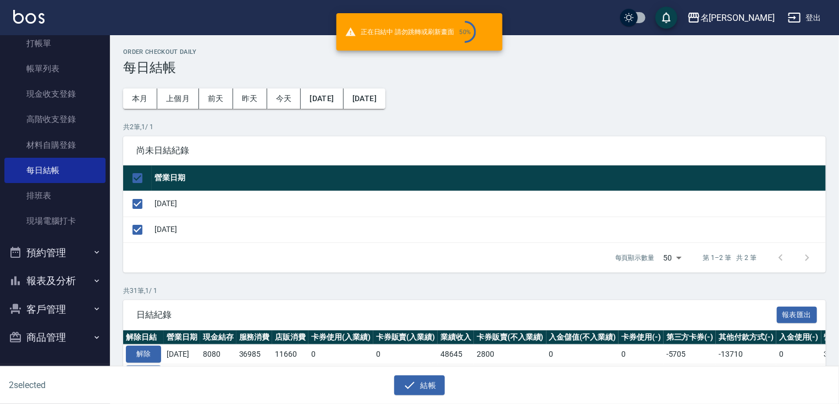
checkbox input "false"
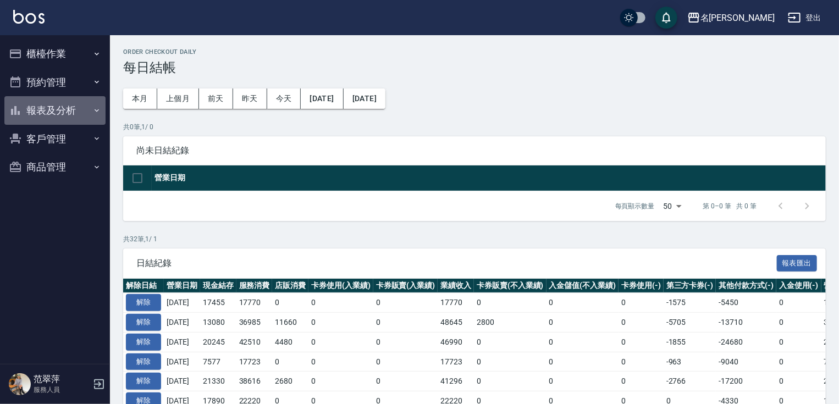
click at [57, 105] on button "報表及分析" at bounding box center [54, 110] width 101 height 29
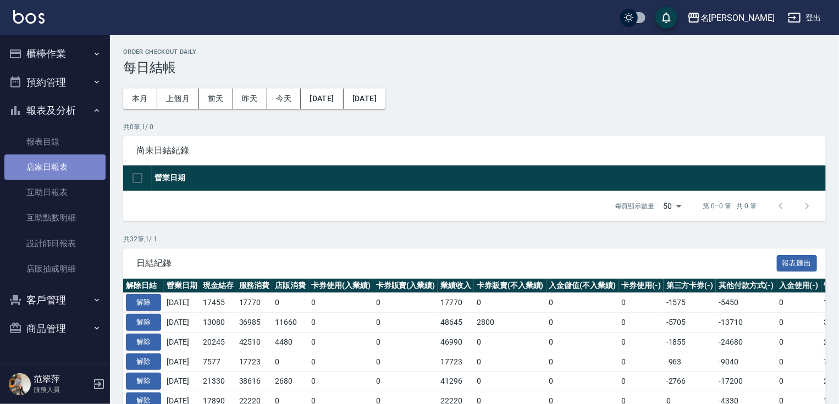
click at [53, 166] on link "店家日報表" at bounding box center [54, 167] width 101 height 25
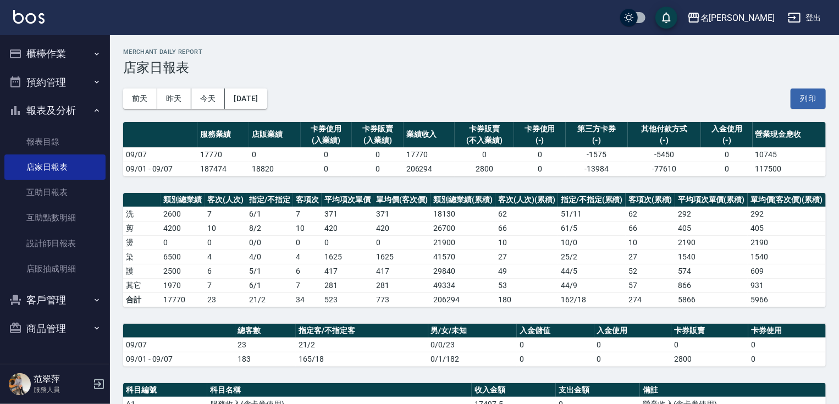
drag, startPoint x: 838, startPoint y: 232, endPoint x: 844, endPoint y: 249, distance: 17.9
click at [839, 249] on html "名留竹林 登出 櫃檯作業 打帳單 帳單列表 現金收支登錄 高階收支登錄 材料自購登錄 每日結帳 排班表 現場電腦打卡 預約管理 預約管理 單日預約紀錄 單週預…" at bounding box center [419, 335] width 839 height 670
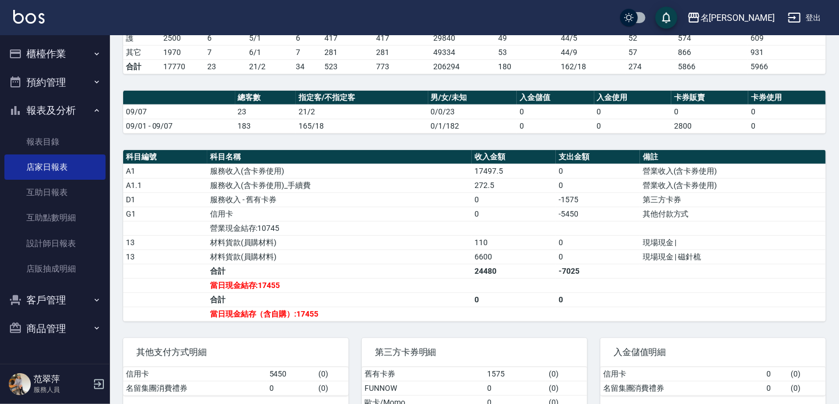
scroll to position [218, 0]
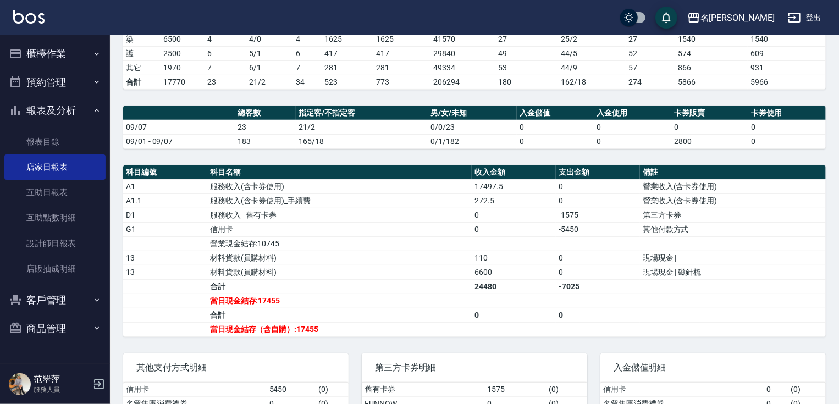
drag, startPoint x: 838, startPoint y: 124, endPoint x: 843, endPoint y: 118, distance: 7.8
click at [839, 122] on html "名留竹林 登出 櫃檯作業 打帳單 帳單列表 現金收支登錄 高階收支登錄 材料自購登錄 每日結帳 排班表 現場電腦打卡 預約管理 預約管理 單日預約紀錄 單週預…" at bounding box center [419, 117] width 839 height 670
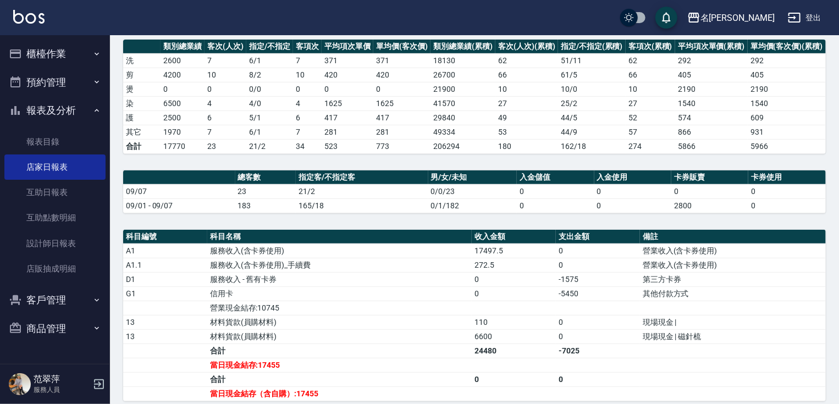
scroll to position [175, 0]
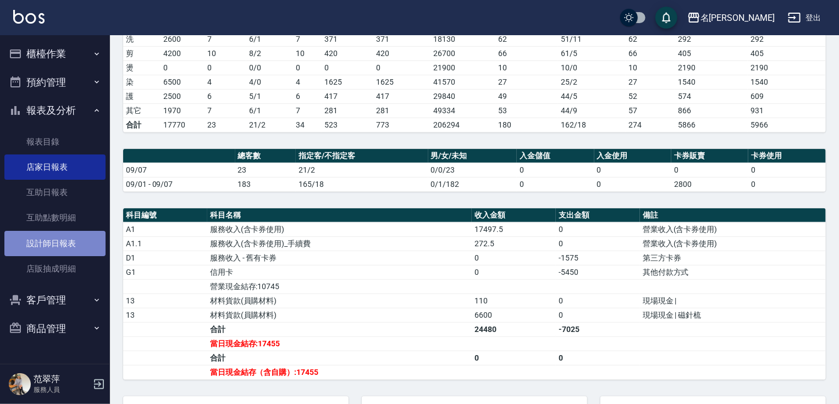
click at [61, 239] on link "設計師日報表" at bounding box center [54, 243] width 101 height 25
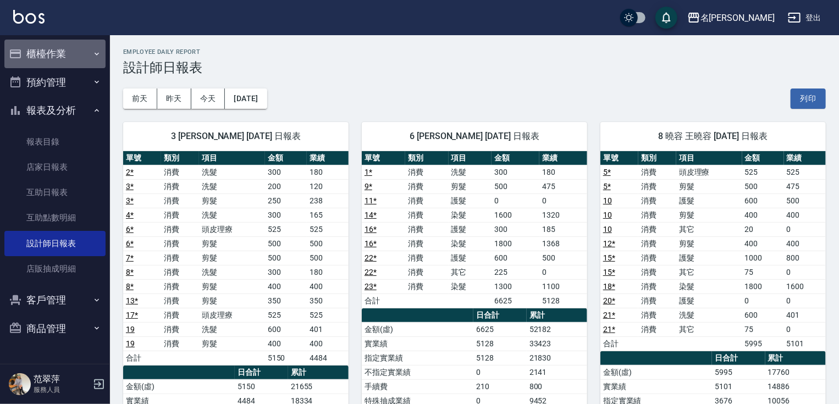
click at [57, 57] on button "櫃檯作業" at bounding box center [54, 54] width 101 height 29
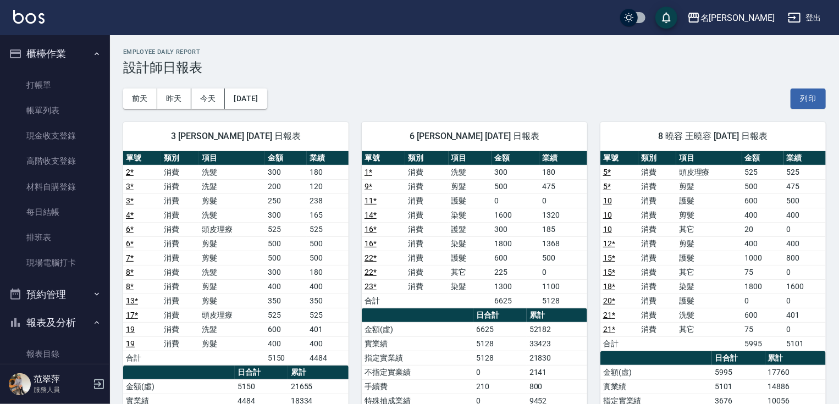
scroll to position [241, 0]
